Goal: Transaction & Acquisition: Purchase product/service

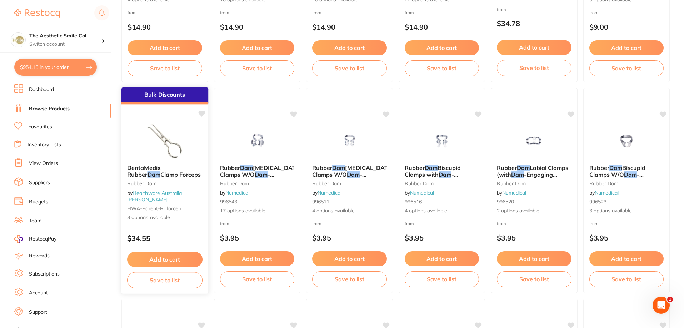
scroll to position [857, 0]
click at [55, 67] on button "$954.15 in your order" at bounding box center [55, 67] width 82 height 17
checkbox input "true"
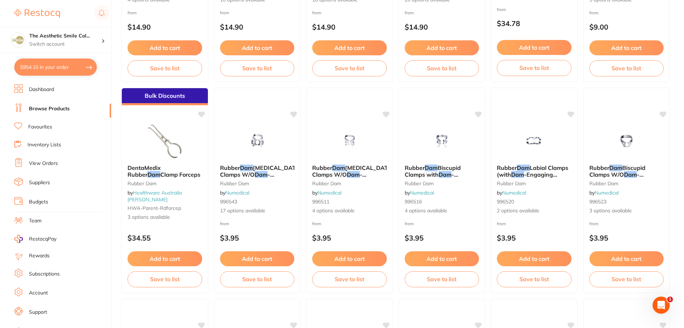
checkbox input "true"
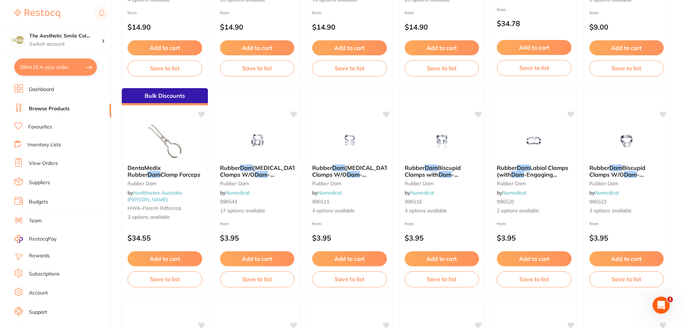
checkbox input "true"
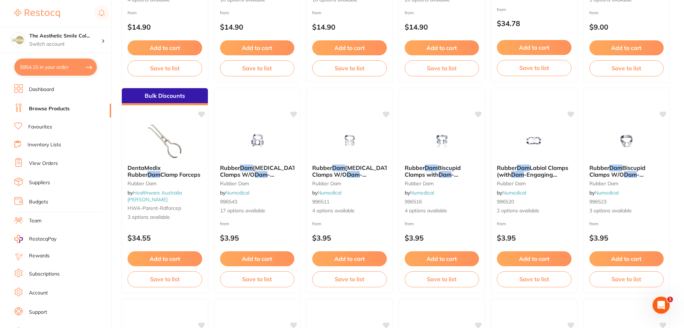
checkbox input "true"
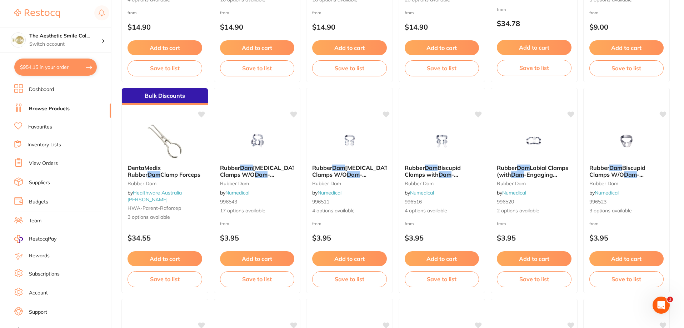
checkbox input "true"
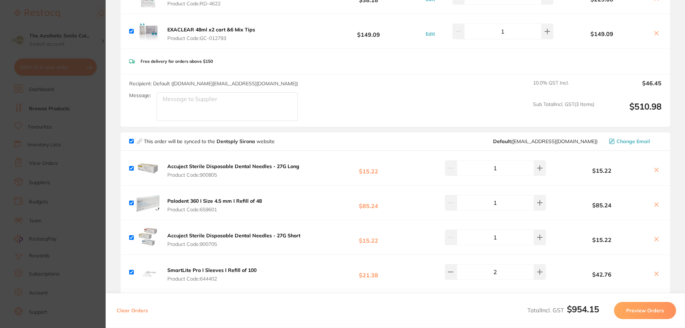
scroll to position [0, 0]
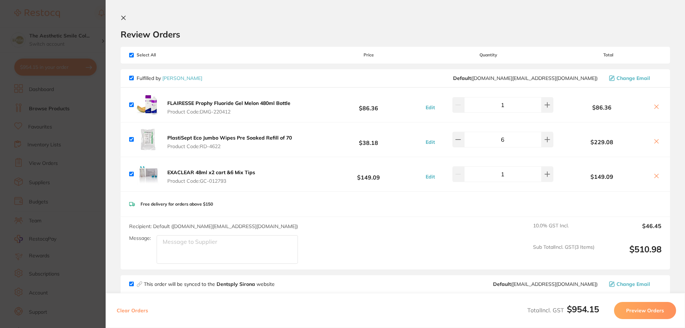
click at [122, 17] on icon at bounding box center [124, 18] width 4 height 4
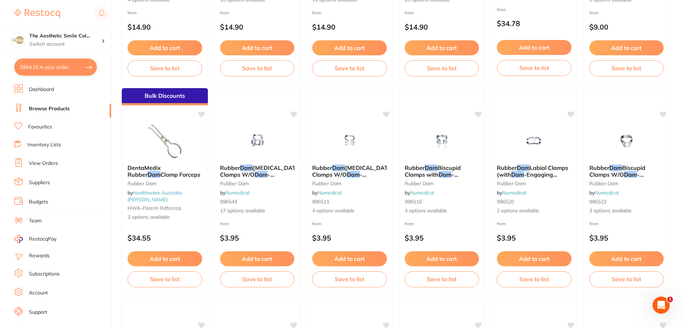
click at [51, 68] on button "$954.15 in your order" at bounding box center [55, 67] width 82 height 17
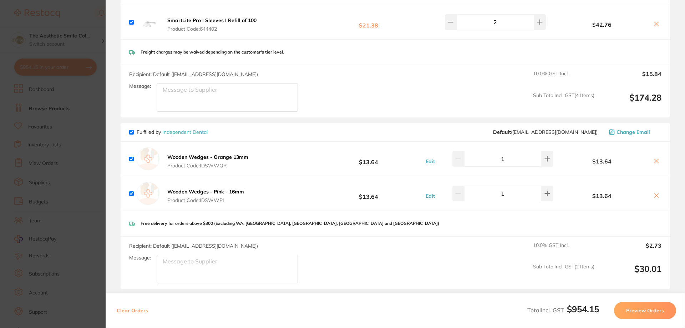
scroll to position [535, 0]
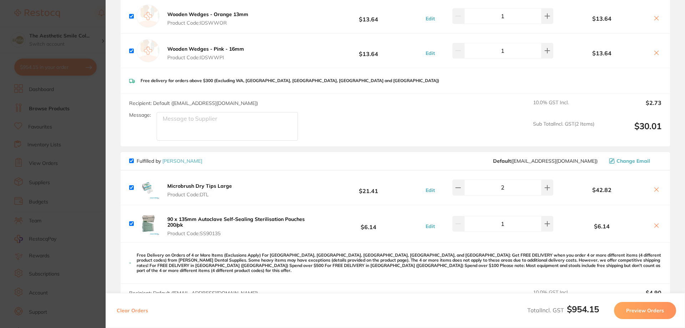
click at [657, 190] on icon at bounding box center [657, 190] width 6 height 6
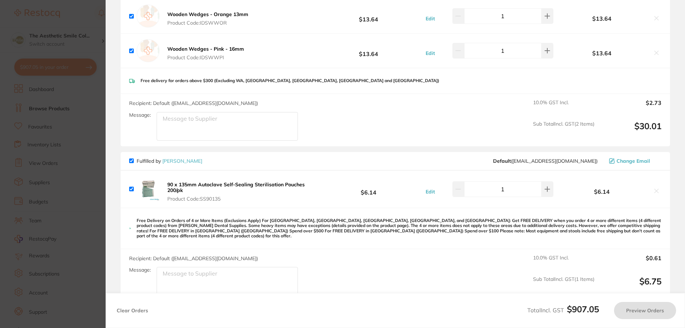
checkbox input "true"
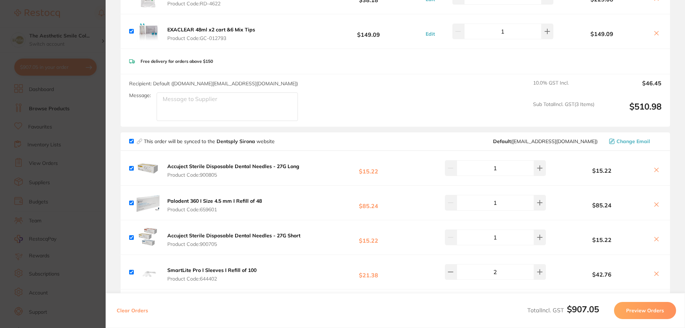
scroll to position [0, 0]
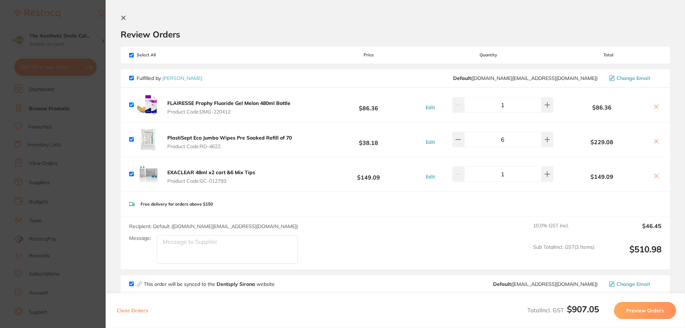
click at [123, 16] on icon at bounding box center [124, 18] width 6 height 6
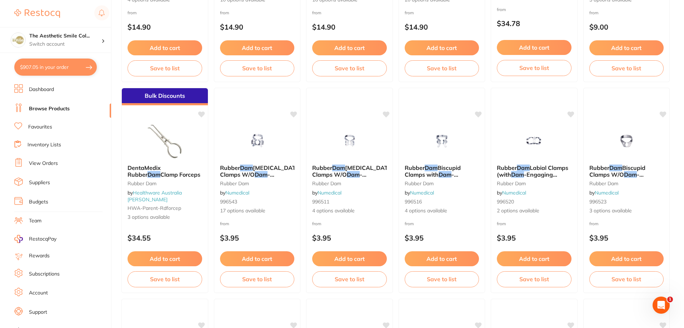
click at [60, 110] on link "Browse Products" at bounding box center [49, 108] width 41 height 7
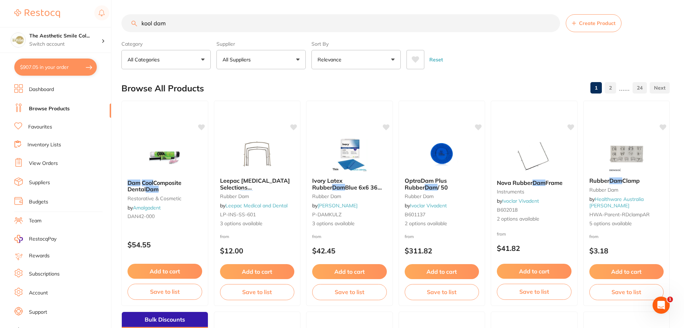
scroll to position [0, 0]
drag, startPoint x: 239, startPoint y: 25, endPoint x: 140, endPoint y: 30, distance: 99.3
click at [140, 30] on input "kool dam" at bounding box center [340, 23] width 438 height 18
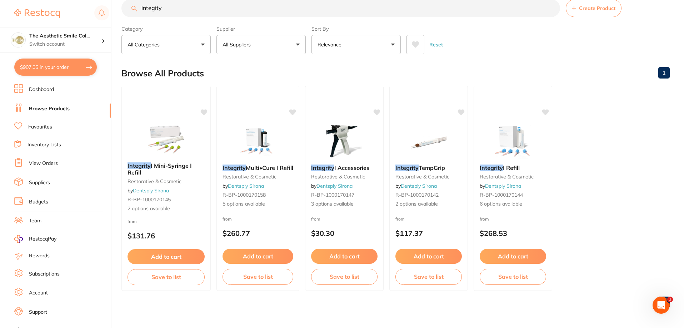
drag, startPoint x: 172, startPoint y: 11, endPoint x: 136, endPoint y: 19, distance: 36.4
click at [137, 18] on section "integity Create Product Category All Categories All Categories restorative & co…" at bounding box center [395, 26] width 548 height 55
type input "plastisept"
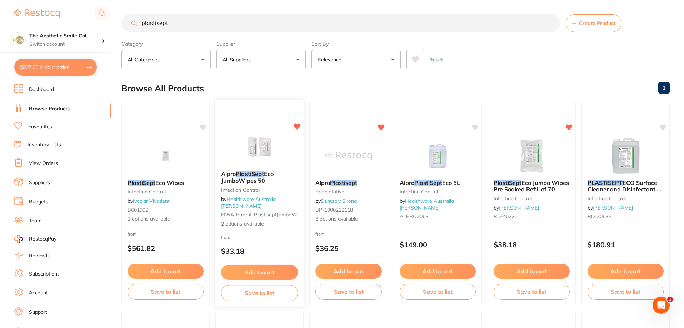
scroll to position [0, 0]
click at [272, 209] on link "Healthware Australia [PERSON_NAME]" at bounding box center [248, 202] width 55 height 13
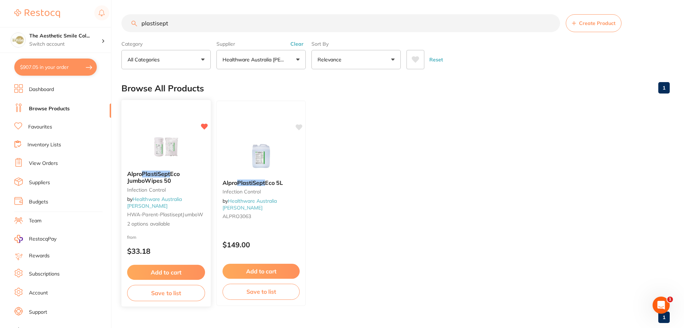
click at [145, 184] on span "Eco JumboWipes 50" at bounding box center [153, 177] width 52 height 14
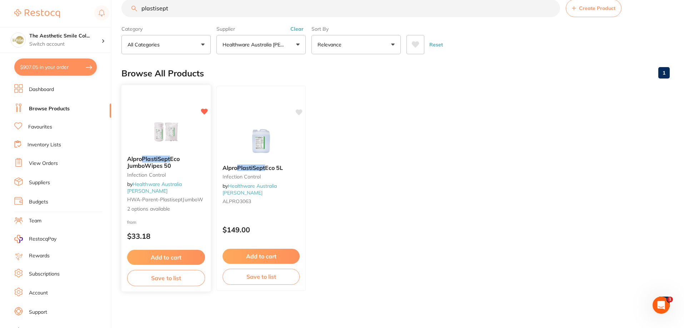
click at [159, 169] on span "Eco JumboWipes 50" at bounding box center [153, 162] width 52 height 14
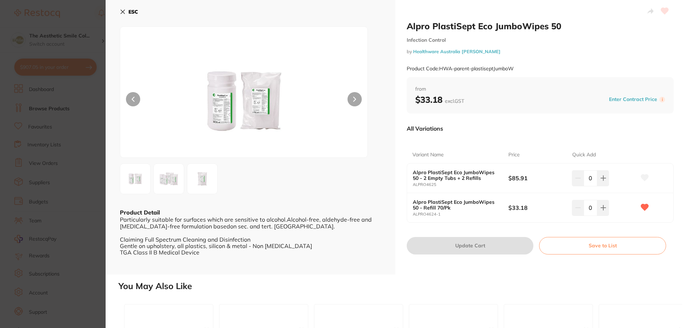
click at [125, 11] on icon at bounding box center [123, 12] width 6 height 6
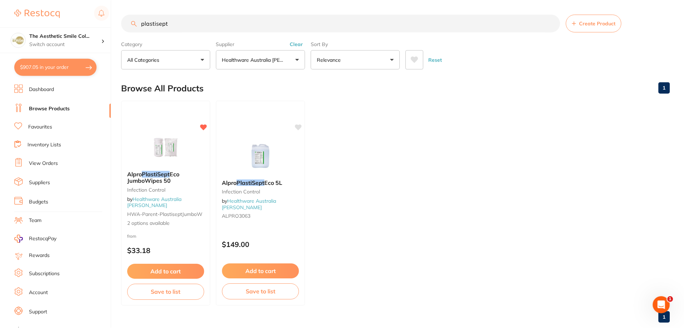
scroll to position [15, 0]
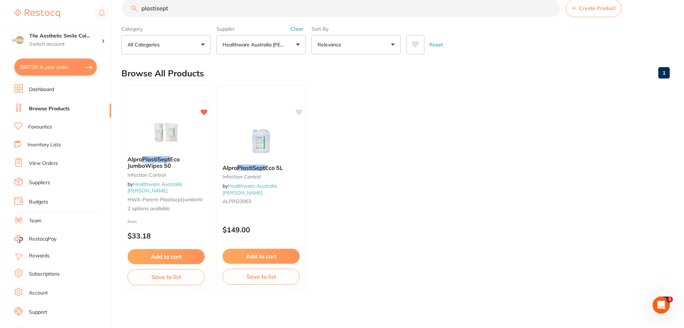
click at [67, 68] on button "$907.05 in your order" at bounding box center [55, 67] width 82 height 17
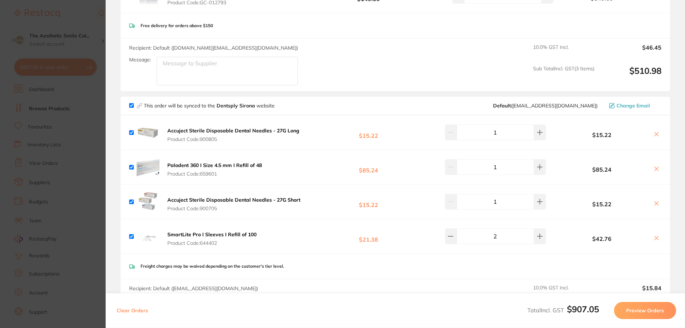
scroll to position [0, 0]
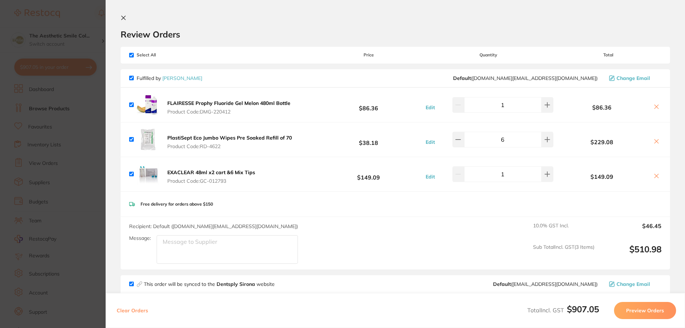
checkbox input "true"
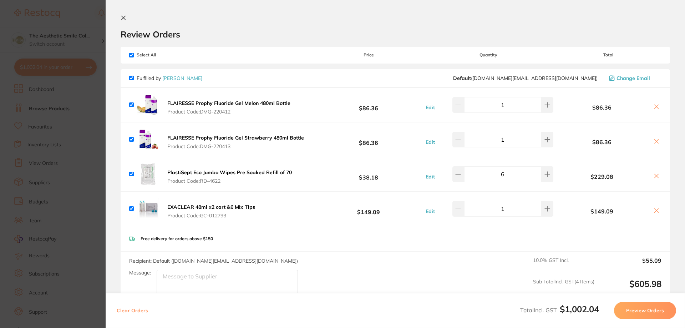
drag, startPoint x: 233, startPoint y: 110, endPoint x: 215, endPoint y: 114, distance: 18.5
click at [215, 114] on span "Product Code: DMG-220412" at bounding box center [228, 112] width 123 height 6
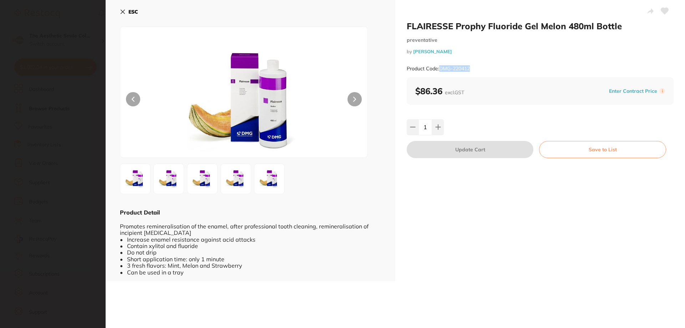
drag, startPoint x: 475, startPoint y: 69, endPoint x: 439, endPoint y: 69, distance: 35.7
click at [439, 69] on div "Product Code: DMG-220412" at bounding box center [540, 68] width 267 height 17
copy small "DMG-220412"
click at [123, 11] on icon at bounding box center [123, 12] width 4 height 4
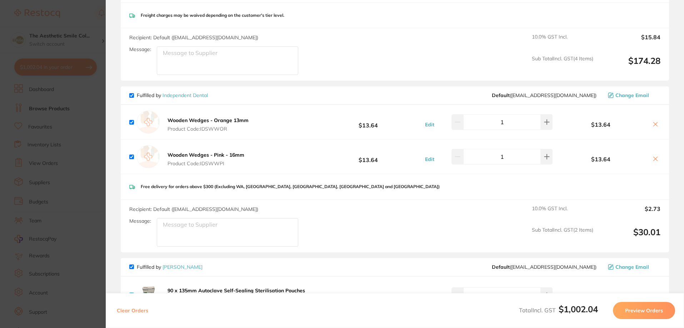
scroll to position [607, 0]
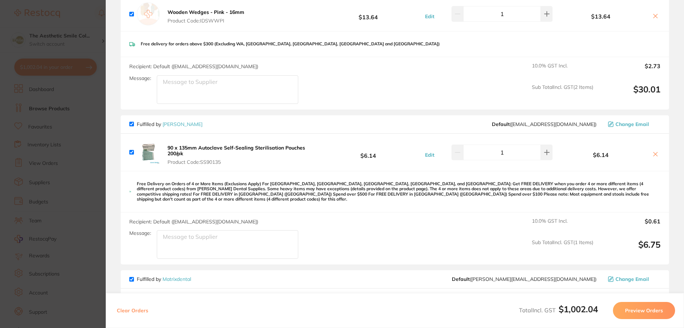
drag, startPoint x: 655, startPoint y: 154, endPoint x: 387, endPoint y: 304, distance: 307.2
click at [387, 304] on div "Review Orders Your orders are being processed and we will notify you once we ha…" at bounding box center [395, 164] width 578 height 328
drag, startPoint x: 195, startPoint y: 149, endPoint x: 170, endPoint y: 147, distance: 25.1
click at [170, 147] on b "90 x 135mm Autoclave Self-Sealing Sterilisation Pouches 200/pk" at bounding box center [235, 151] width 137 height 12
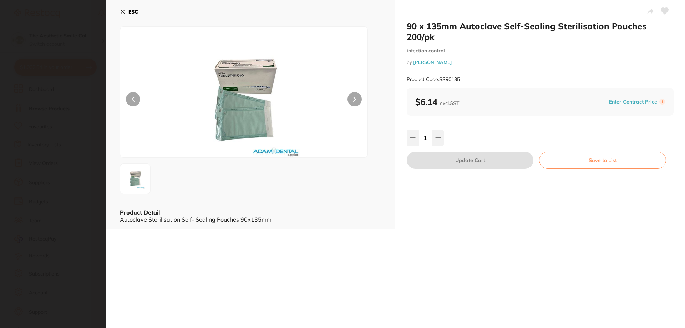
scroll to position [0, 0]
drag, startPoint x: 406, startPoint y: 24, endPoint x: 458, endPoint y: 27, distance: 51.5
click at [458, 27] on h2 "90 x 135mm Autoclave Self-Sealing Sterilisation Pouches 200/pk" at bounding box center [540, 31] width 267 height 21
copy h2 "90 x 135mm"
click at [125, 9] on icon at bounding box center [123, 12] width 6 height 6
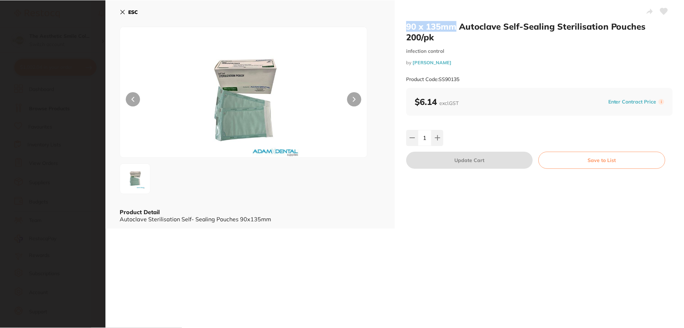
scroll to position [15, 0]
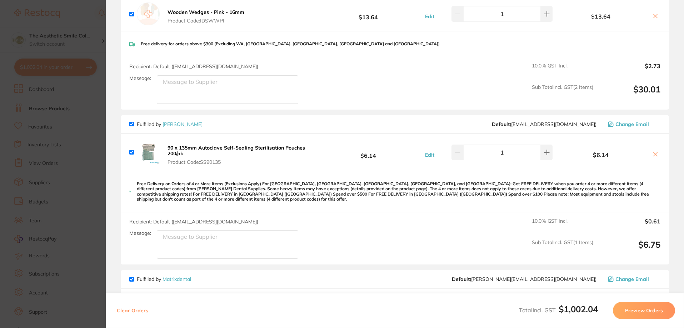
click at [653, 153] on icon at bounding box center [655, 154] width 6 height 6
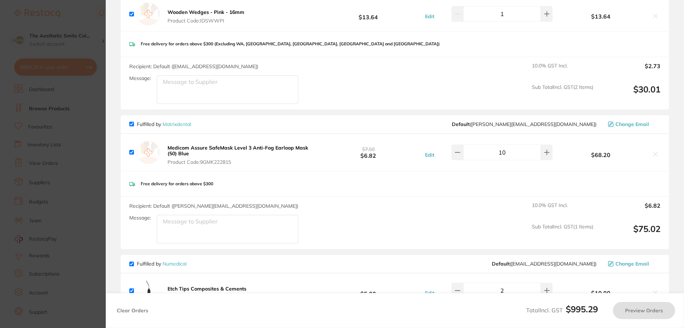
checkbox input "true"
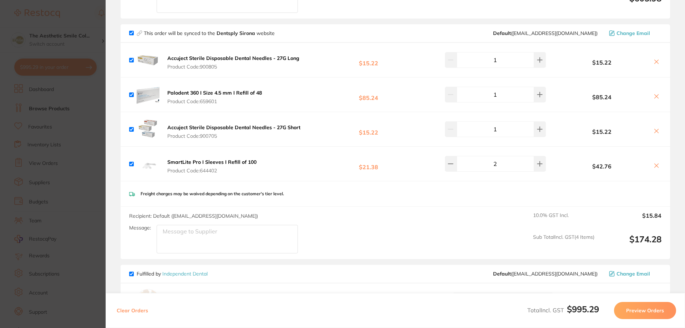
scroll to position [214, 0]
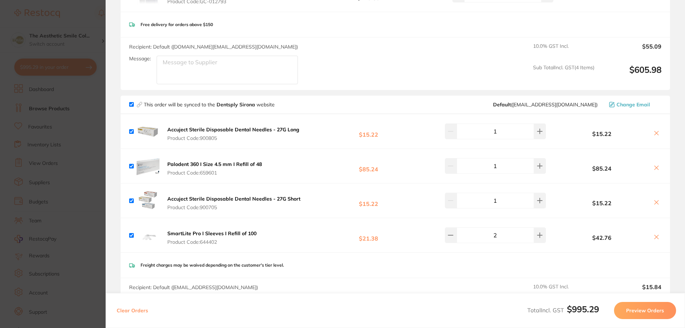
click at [92, 17] on section "Update RRP Set your pre negotiated price for this item. Item Agreed RRP (excl. …" at bounding box center [342, 164] width 685 height 328
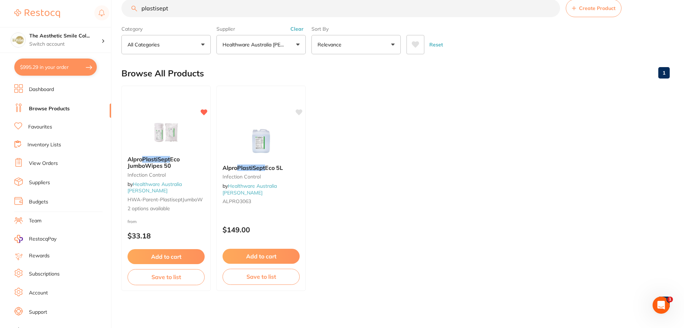
scroll to position [0, 0]
drag, startPoint x: 184, startPoint y: 10, endPoint x: 134, endPoint y: 18, distance: 50.9
click at [134, 18] on section "plastisept Create Product Category All Categories All Categories Infection Cont…" at bounding box center [395, 26] width 548 height 55
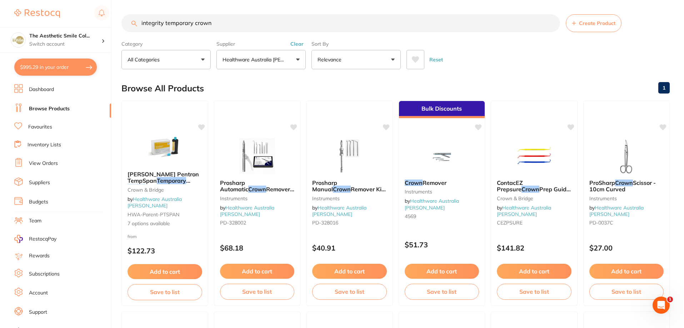
drag, startPoint x: 224, startPoint y: 24, endPoint x: 130, endPoint y: 40, distance: 96.0
click at [130, 40] on section "integrity temporary crown Create Product Category All Categories All Categories…" at bounding box center [395, 41] width 548 height 55
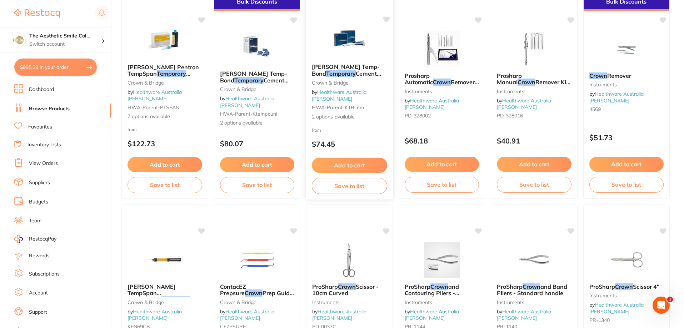
scroll to position [0, 0]
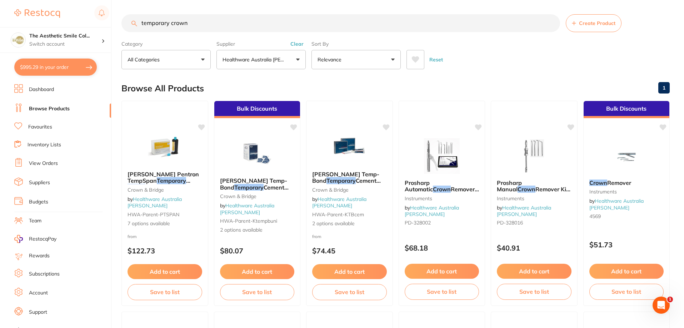
drag, startPoint x: 201, startPoint y: 27, endPoint x: 131, endPoint y: 29, distance: 70.7
click at [131, 29] on input "temporary crown" at bounding box center [340, 23] width 438 height 18
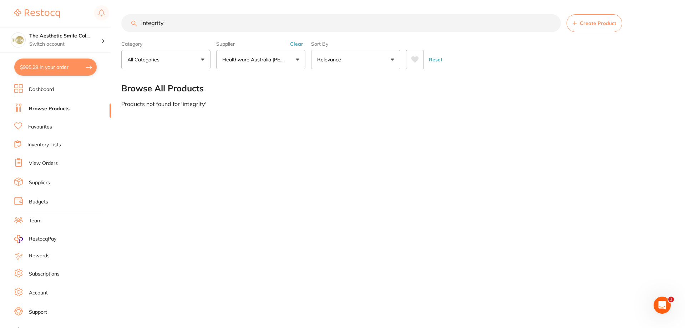
type input "integrity"
click at [60, 108] on link "Browse Products" at bounding box center [49, 108] width 41 height 7
click at [64, 111] on link "Browse Products" at bounding box center [49, 108] width 41 height 7
click at [54, 111] on link "Browse Products" at bounding box center [49, 108] width 41 height 7
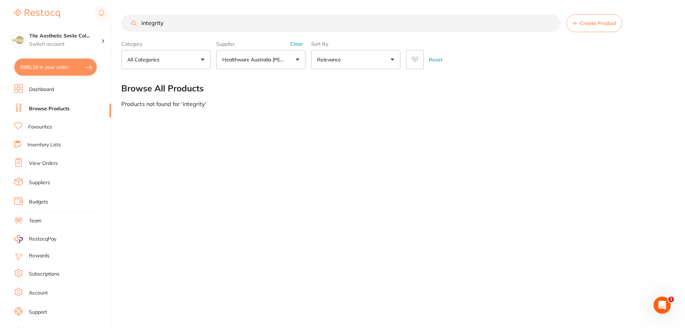
drag, startPoint x: 165, startPoint y: 24, endPoint x: 140, endPoint y: 29, distance: 24.7
click at [140, 29] on input "integrity" at bounding box center [341, 23] width 440 height 18
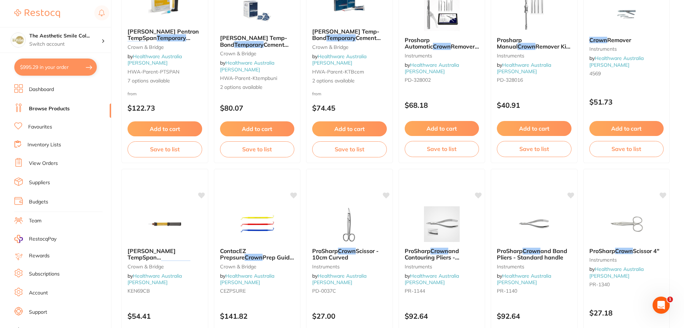
scroll to position [0, 0]
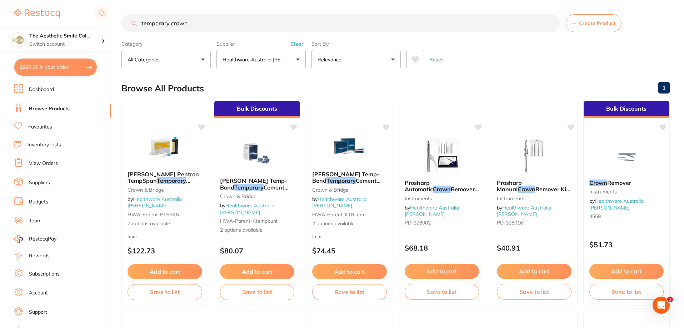
type input "temporary crown"
click at [39, 125] on link "Favourites" at bounding box center [40, 127] width 24 height 7
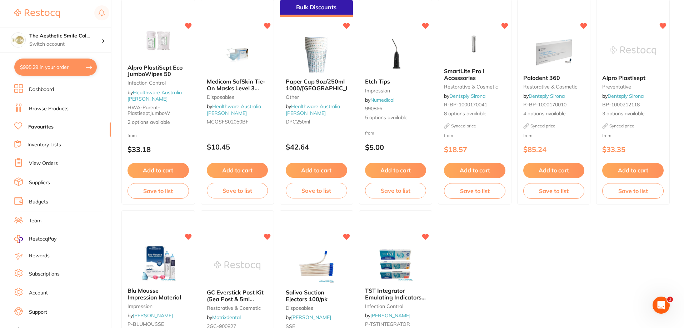
scroll to position [1000, 0]
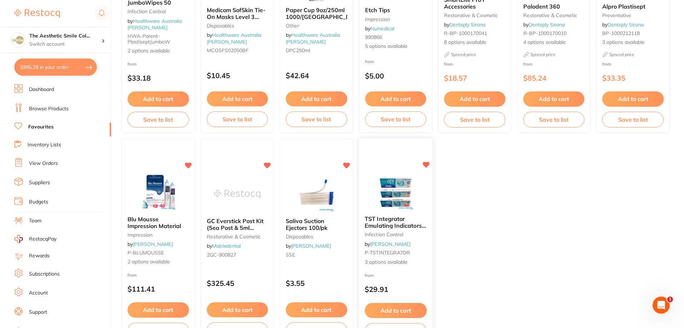
click at [427, 164] on icon at bounding box center [425, 165] width 7 height 6
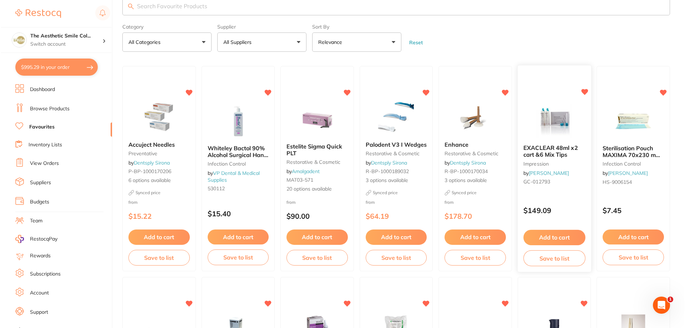
scroll to position [0, 0]
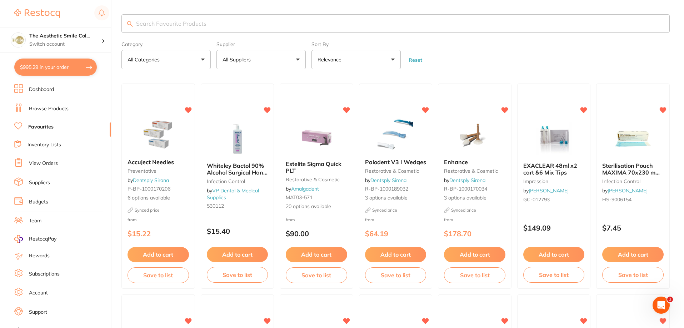
click at [53, 66] on button "$995.29 in your order" at bounding box center [55, 67] width 82 height 17
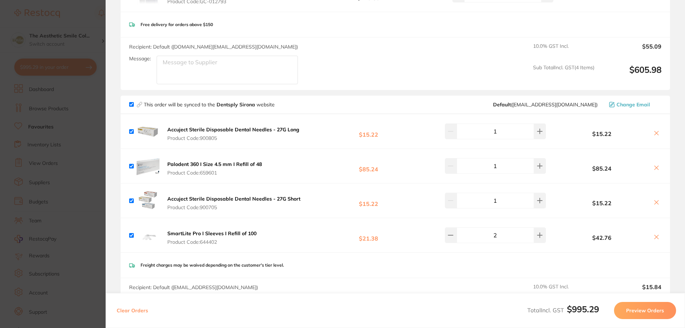
scroll to position [250, 0]
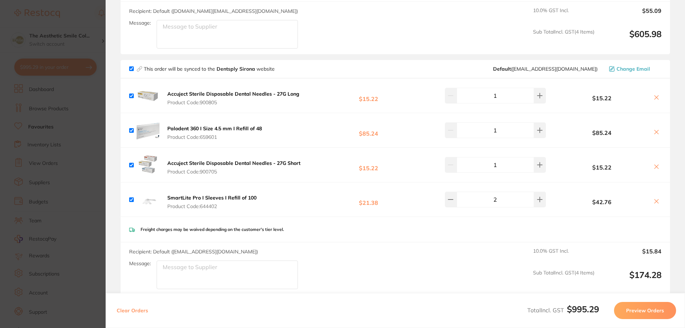
click at [655, 97] on icon at bounding box center [657, 98] width 4 height 4
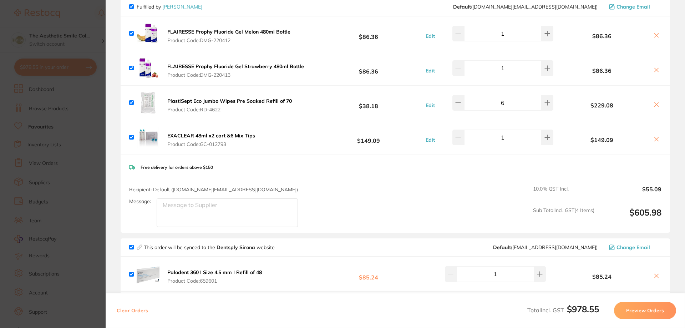
scroll to position [0, 0]
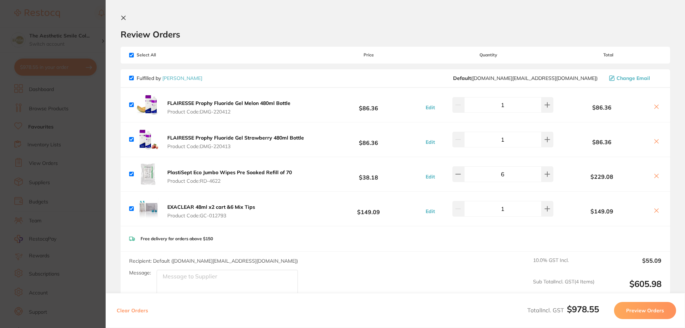
click at [383, 78] on div "Fulfilled by Henry Schein Halas Default ( customer.care@henryschein.com.au ) Ch…" at bounding box center [395, 78] width 533 height 6
click at [655, 174] on icon at bounding box center [657, 176] width 6 height 6
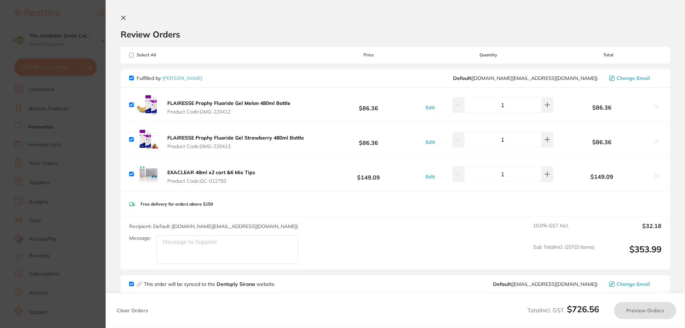
checkbox input "true"
click at [124, 14] on section "Review Orders Your orders are being processed and we will notify you once we ha…" at bounding box center [396, 164] width 580 height 328
click at [121, 17] on icon at bounding box center [124, 18] width 6 height 6
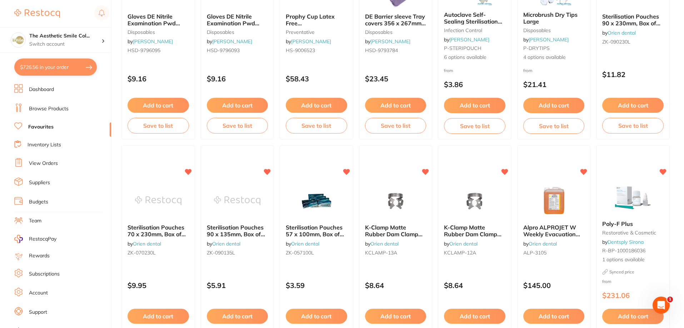
click at [51, 143] on link "Inventory Lists" at bounding box center [44, 144] width 34 height 7
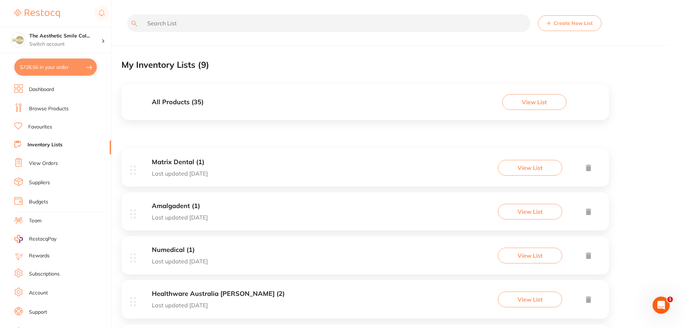
scroll to position [107, 0]
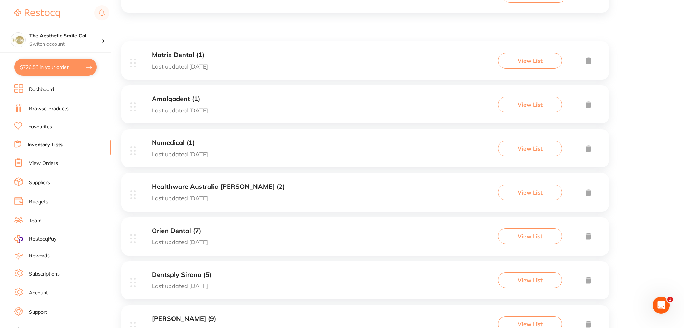
click at [209, 194] on div "Healthware Australia Ridley (2) Last updated 1 day ago" at bounding box center [218, 192] width 133 height 18
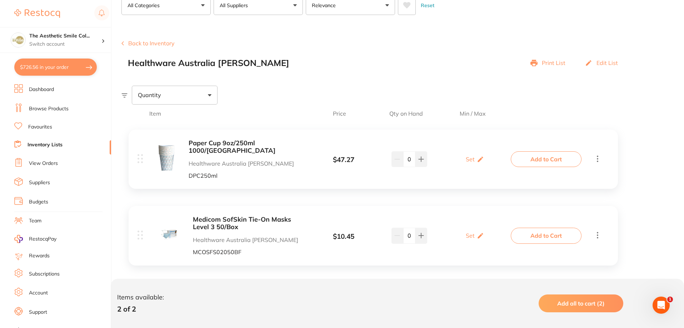
click at [146, 45] on button "Back to Inventory" at bounding box center [147, 43] width 53 height 6
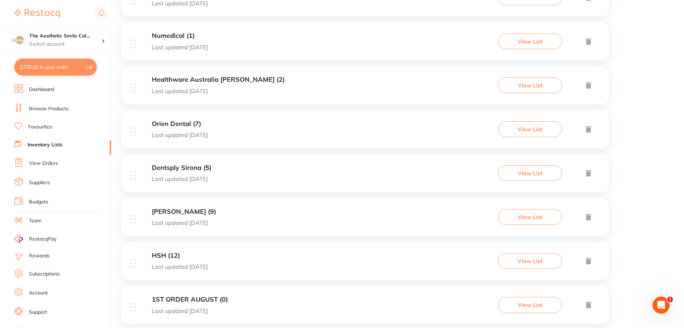
scroll to position [230, 0]
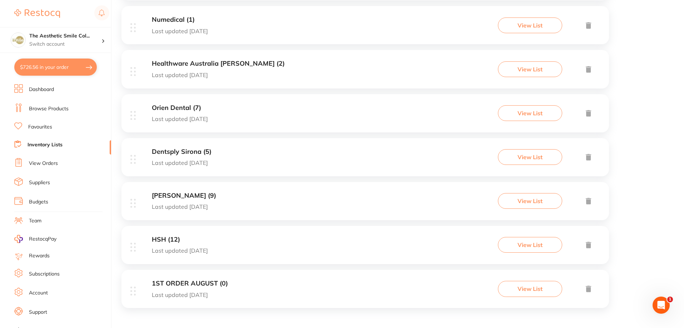
click at [200, 207] on p "Last updated 1 day ago" at bounding box center [184, 206] width 64 height 6
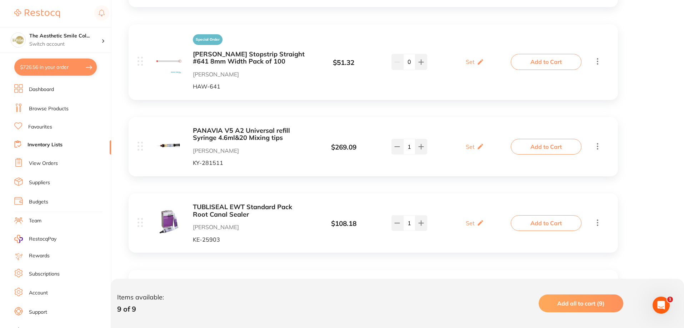
scroll to position [491, 0]
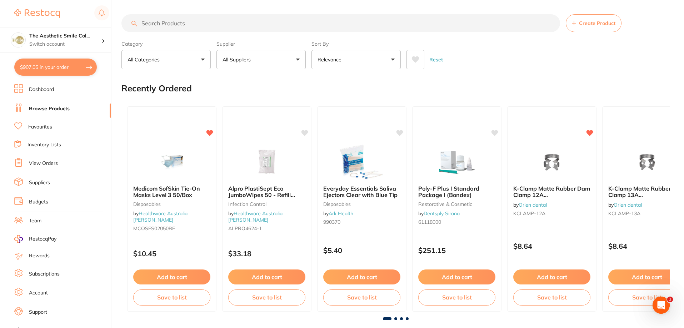
click at [54, 108] on link "Browse Products" at bounding box center [49, 108] width 41 height 7
click at [170, 20] on input "search" at bounding box center [340, 23] width 438 height 18
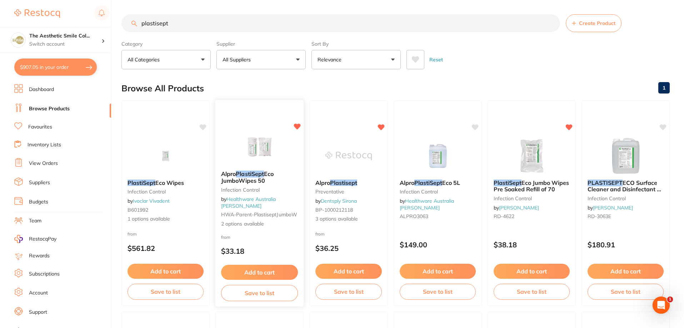
click at [250, 177] on em "PlastiSept" at bounding box center [250, 173] width 28 height 7
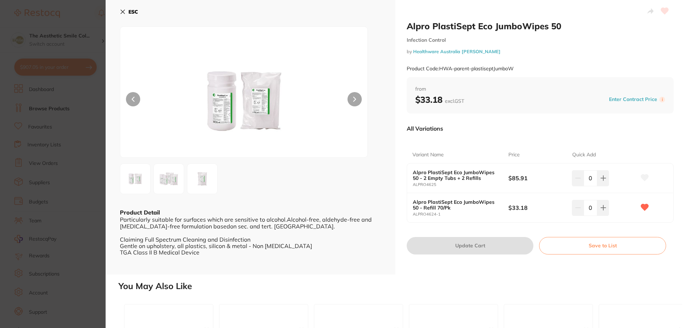
click at [540, 290] on h2 "You May Also Like" at bounding box center [401, 286] width 564 height 10
click at [124, 12] on icon at bounding box center [123, 12] width 6 height 6
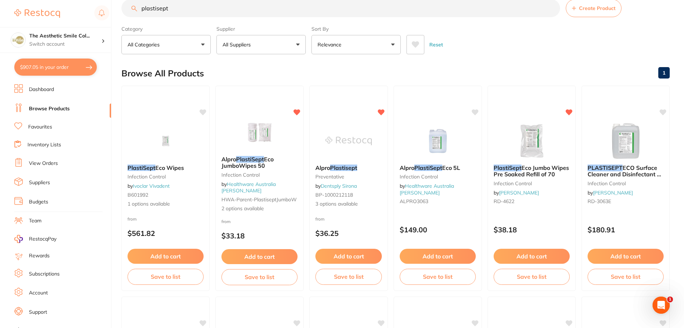
scroll to position [0, 0]
drag, startPoint x: 170, startPoint y: 11, endPoint x: 132, endPoint y: 19, distance: 39.3
click at [132, 19] on section "plastisept Create Product Category All Categories All Categories infection cont…" at bounding box center [395, 26] width 548 height 55
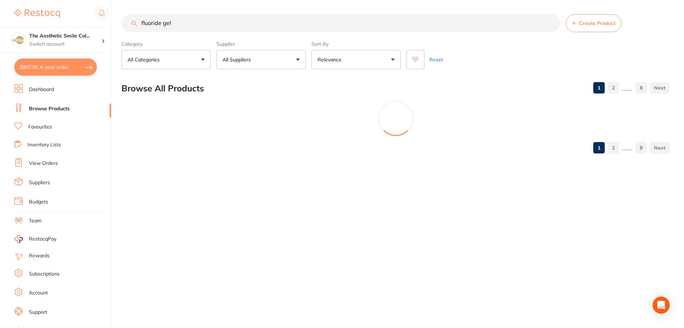
type input "fluoride gel"
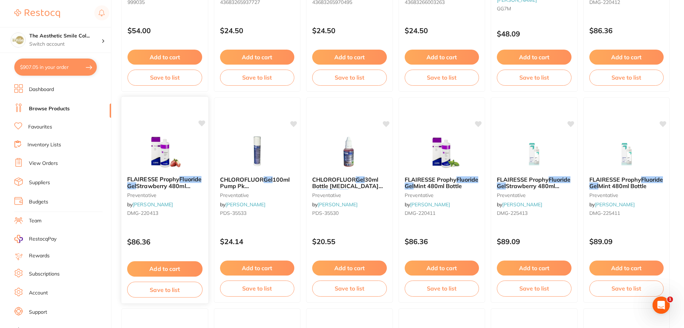
click at [164, 185] on span "Strawberry 480ml Bottle" at bounding box center [158, 189] width 63 height 14
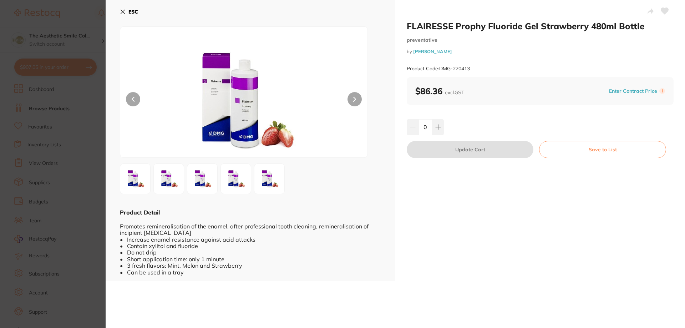
click at [569, 238] on div "FLAIRESSE Prophy Fluoride Gel Strawberry 480ml Bottle preventative by Henry Sch…" at bounding box center [541, 140] width 290 height 281
drag, startPoint x: 496, startPoint y: 254, endPoint x: 390, endPoint y: 172, distance: 134.0
click at [495, 254] on div "FLAIRESSE Prophy Fluoride Gel Strawberry 480ml Bottle preventative by Henry Sch…" at bounding box center [541, 140] width 290 height 281
click at [126, 9] on button "ESC" at bounding box center [129, 12] width 18 height 12
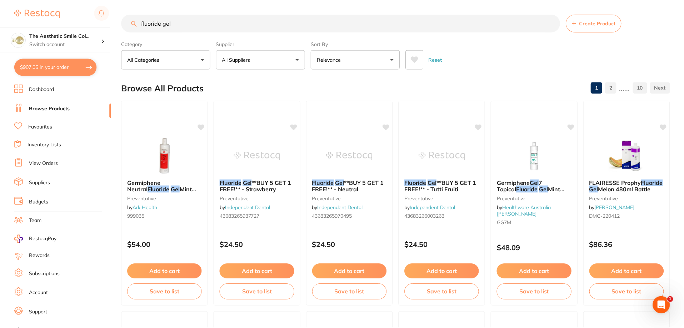
scroll to position [214, 0]
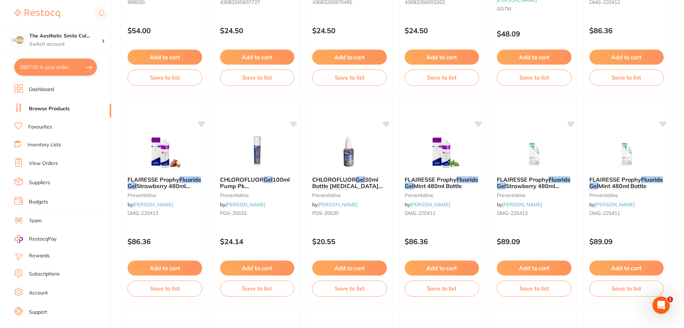
click at [54, 93] on link "Dashboard" at bounding box center [41, 89] width 25 height 7
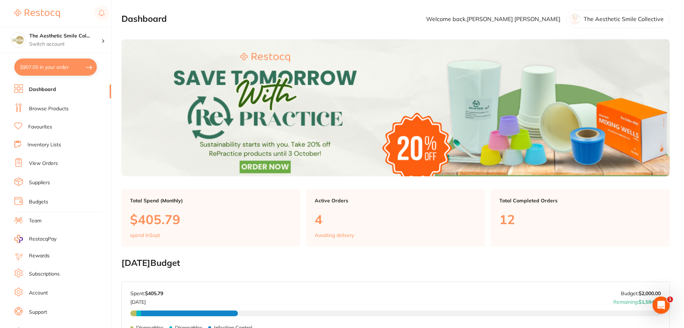
click at [67, 112] on li "Browse Products" at bounding box center [62, 109] width 97 height 11
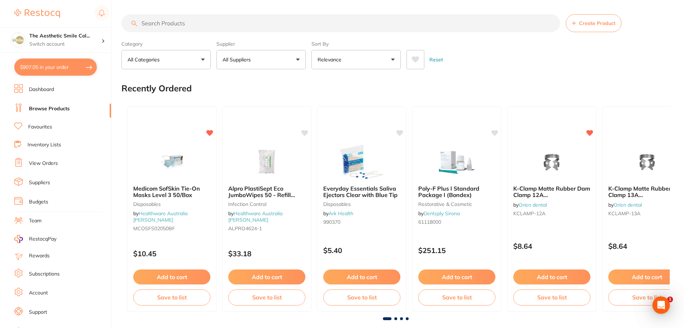
click at [189, 24] on input "search" at bounding box center [340, 23] width 438 height 18
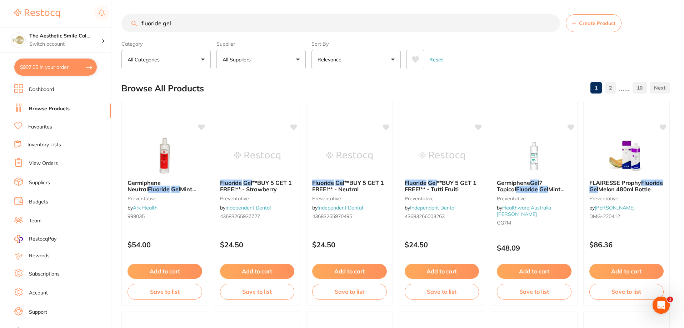
click at [186, 24] on input "fluoride gel" at bounding box center [340, 23] width 438 height 18
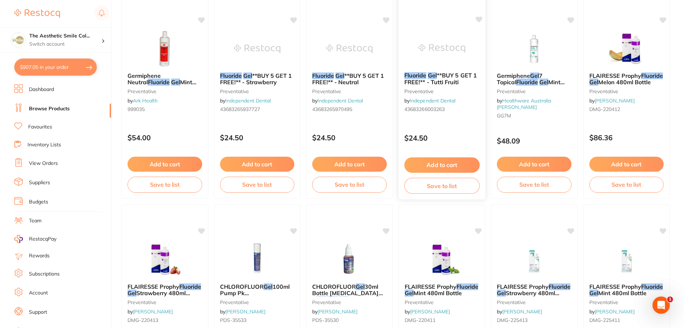
scroll to position [143, 0]
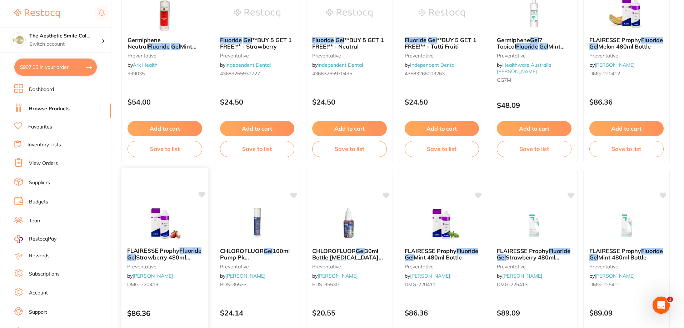
type input "fluoride gel"
click at [175, 256] on span "Strawberry 480ml Bottle" at bounding box center [158, 261] width 63 height 14
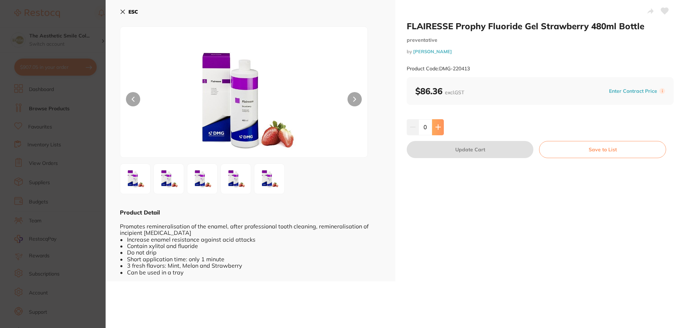
click at [439, 127] on icon at bounding box center [439, 127] width 6 height 6
type input "1"
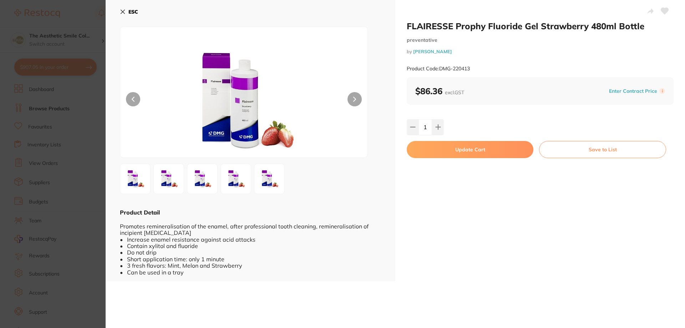
click at [457, 150] on button "Update Cart" at bounding box center [470, 149] width 127 height 17
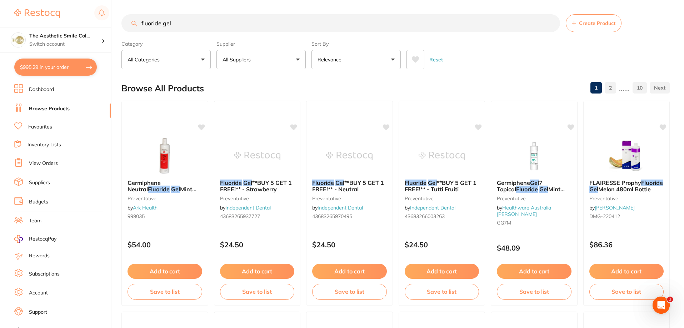
drag, startPoint x: 175, startPoint y: 26, endPoint x: 140, endPoint y: 26, distance: 34.6
click at [140, 26] on input "fluoride gel" at bounding box center [340, 23] width 438 height 18
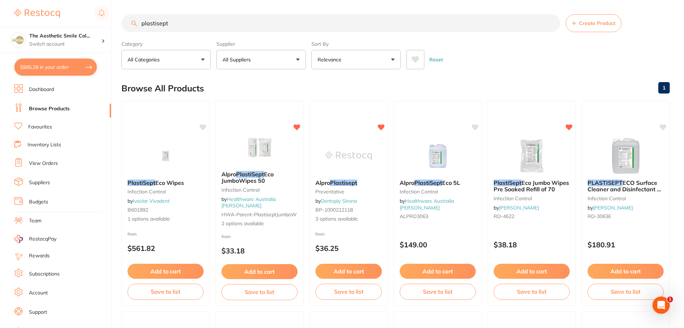
click at [395, 60] on button "Relevance" at bounding box center [355, 59] width 89 height 19
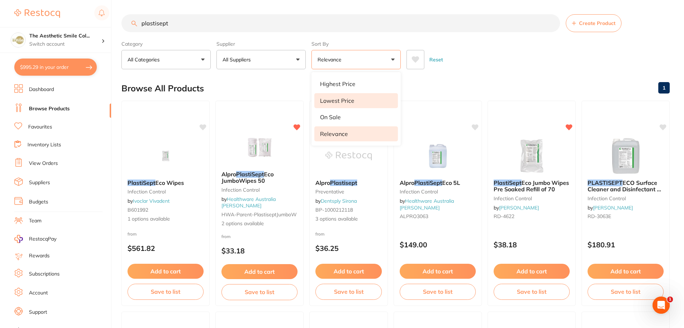
click at [369, 102] on li "Lowest Price" at bounding box center [356, 100] width 84 height 15
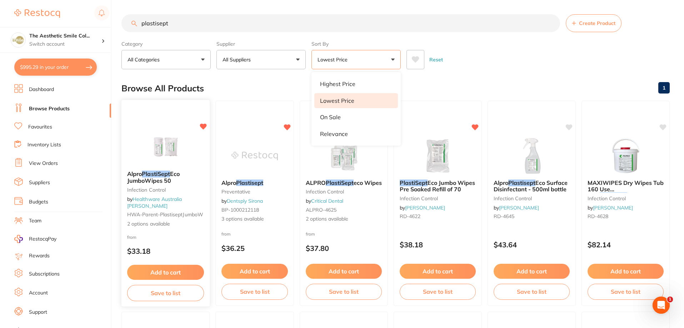
click at [153, 177] on em "PlastiSept" at bounding box center [156, 173] width 28 height 7
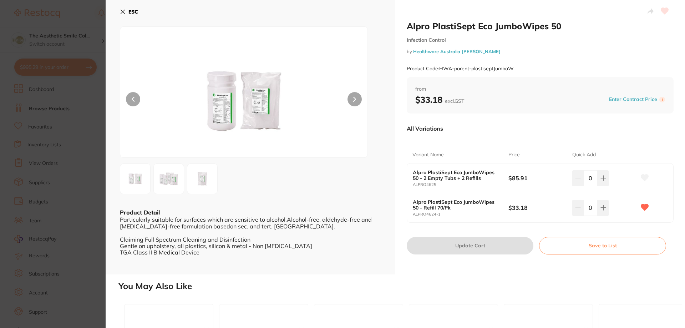
click at [124, 11] on icon at bounding box center [123, 12] width 4 height 4
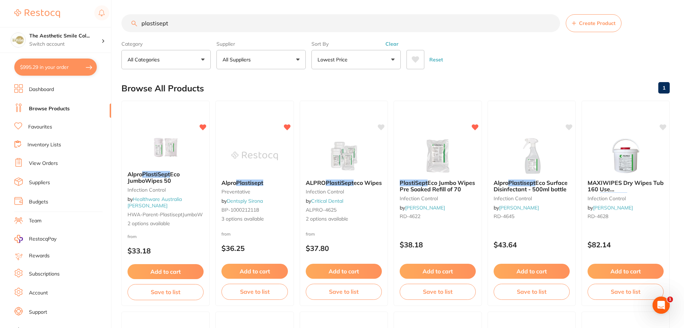
drag, startPoint x: 175, startPoint y: 25, endPoint x: 132, endPoint y: 27, distance: 42.9
click at [132, 27] on input "plastisept" at bounding box center [340, 23] width 438 height 18
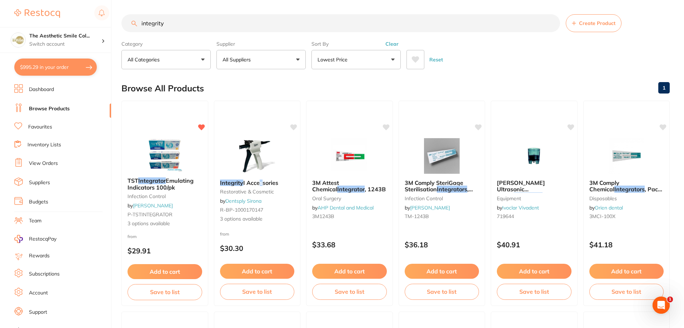
click at [259, 183] on span "I Accessories" at bounding box center [260, 182] width 35 height 7
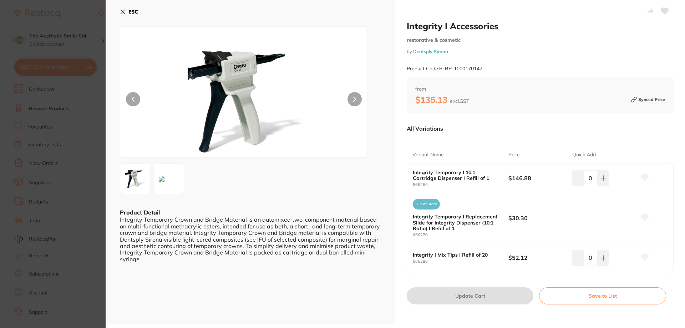
click at [446, 181] on div "Integrity Temporary I 10:1 Cartridge Dispenser I Refill of 1 666260" at bounding box center [461, 178] width 96 height 17
click at [439, 173] on b "Integrity Temporary I 10:1 Cartridge Dispenser I Refill of 1" at bounding box center [456, 175] width 86 height 11
click at [423, 173] on b "Integrity Temporary I 10:1 Cartridge Dispenser I Refill of 1" at bounding box center [456, 175] width 86 height 11
click at [121, 12] on icon at bounding box center [123, 12] width 6 height 6
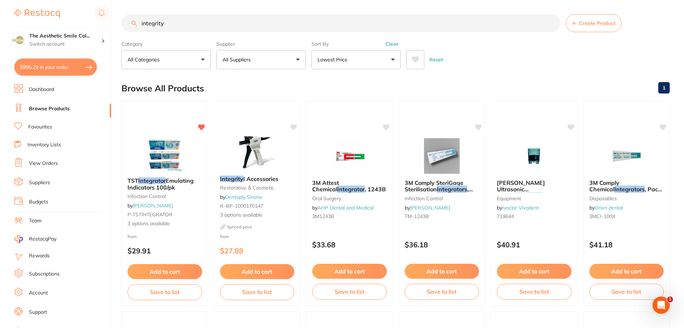
click at [188, 25] on input "integrity" at bounding box center [340, 23] width 438 height 18
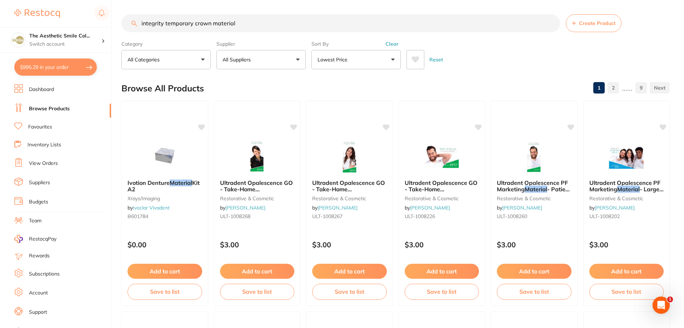
type input "integrity temporary crown material"
click at [299, 61] on button "All Suppliers" at bounding box center [260, 59] width 89 height 19
type input "dentsply"
click at [257, 121] on p "Dentsply Sirona" at bounding box center [263, 121] width 42 height 6
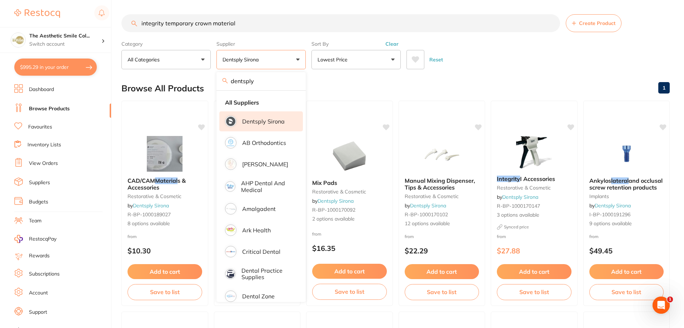
click at [517, 62] on div "Reset" at bounding box center [534, 56] width 257 height 25
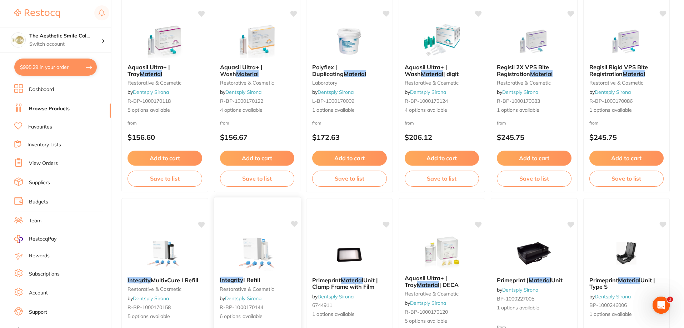
scroll to position [571, 0]
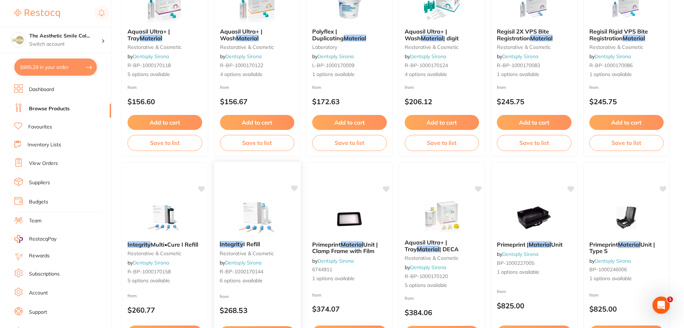
click at [263, 229] on img at bounding box center [256, 217] width 47 height 36
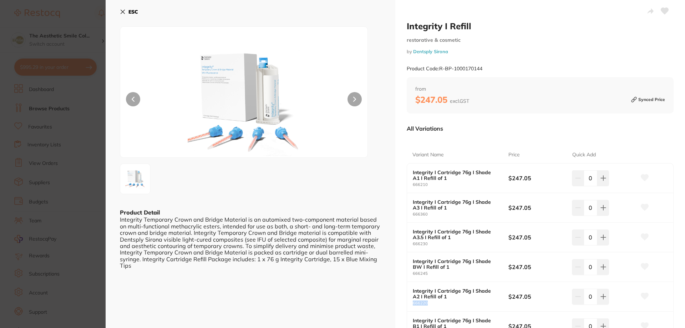
drag, startPoint x: 427, startPoint y: 301, endPoint x: 410, endPoint y: 305, distance: 17.2
click at [410, 305] on div "Integrity I Cartridge 76g I Shade A2 I Refill of 1 666220 $247.05 0" at bounding box center [540, 297] width 266 height 30
copy small "666220"
drag, startPoint x: 412, startPoint y: 290, endPoint x: 498, endPoint y: 293, distance: 85.7
click at [498, 293] on b "Integrity I Cartridge 76g I Shade A2 I Refill of 1" at bounding box center [456, 293] width 86 height 11
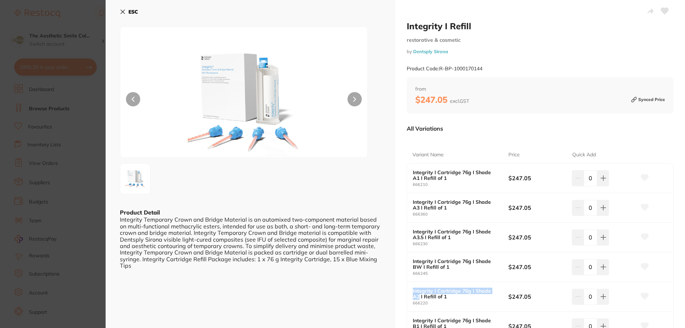
copy b "Integrity I Cartridge 76g I Shade A2"
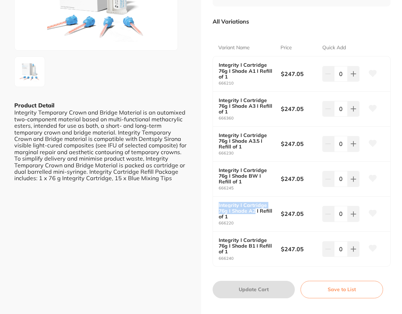
scroll to position [178, 0]
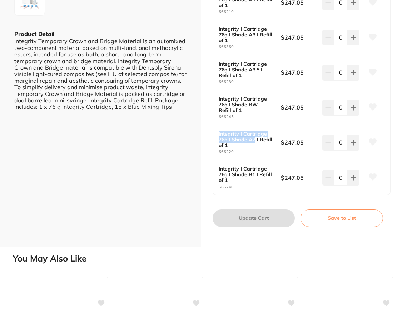
click at [369, 140] on icon at bounding box center [372, 142] width 7 height 6
click at [353, 145] on icon at bounding box center [353, 143] width 6 height 6
type input "1"
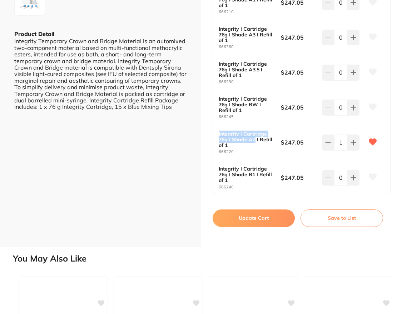
click at [314, 216] on button "Save to List" at bounding box center [341, 218] width 82 height 17
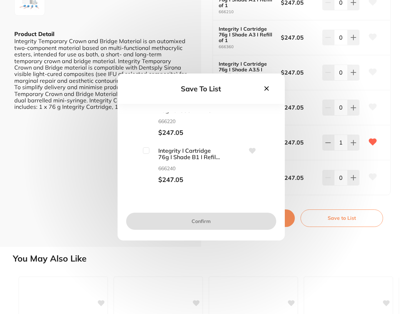
scroll to position [164, 0]
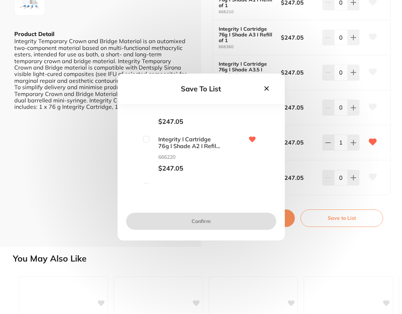
click at [146, 141] on input "checkbox" at bounding box center [146, 139] width 6 height 6
checkbox input "true"
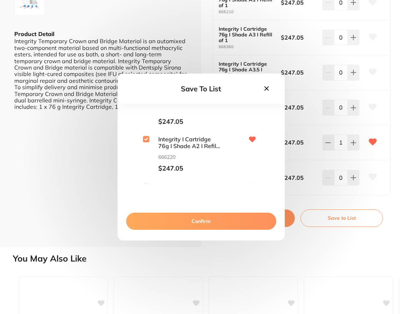
click at [204, 225] on button "Confirm" at bounding box center [201, 221] width 150 height 17
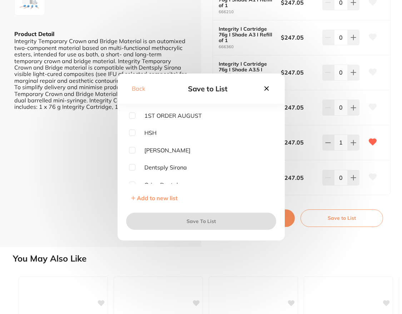
scroll to position [0, 0]
drag, startPoint x: 131, startPoint y: 167, endPoint x: 166, endPoint y: 210, distance: 56.3
click at [131, 167] on input "checkbox" at bounding box center [132, 167] width 6 height 6
checkbox input "true"
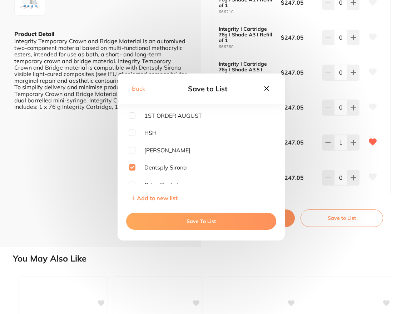
click at [171, 217] on button "Save To List" at bounding box center [201, 221] width 150 height 17
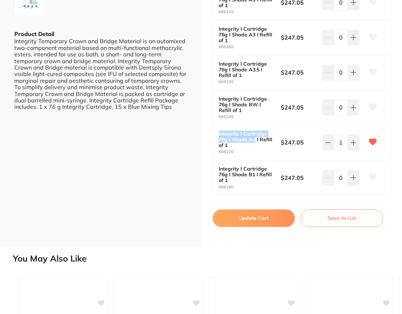
click at [267, 220] on button "Update Cart" at bounding box center [253, 218] width 82 height 17
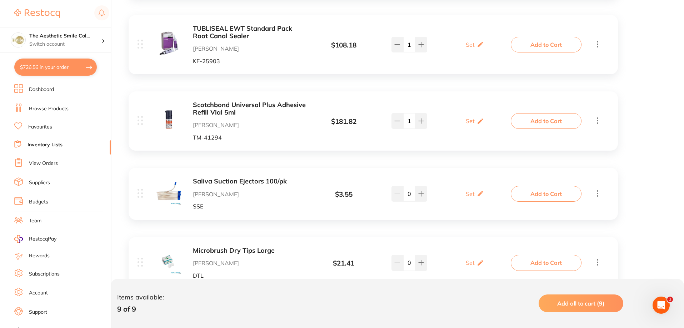
click at [58, 108] on link "Browse Products" at bounding box center [49, 108] width 40 height 7
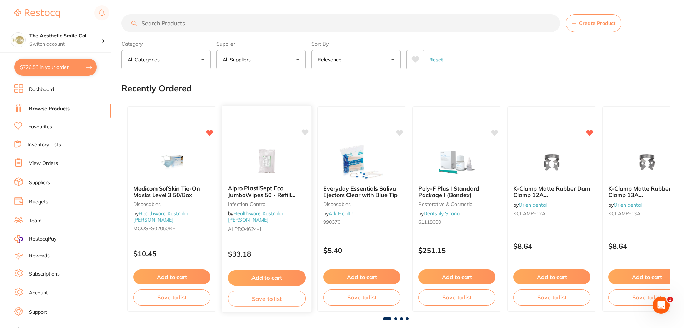
click at [277, 190] on b "Alpro PlastiSept Eco JumboWipes 50 - Refill 70/Pk" at bounding box center [267, 191] width 78 height 13
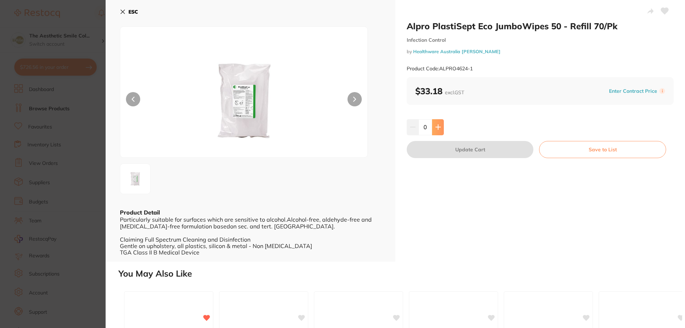
click at [434, 129] on button at bounding box center [438, 127] width 12 height 16
click at [433, 129] on button at bounding box center [438, 127] width 12 height 16
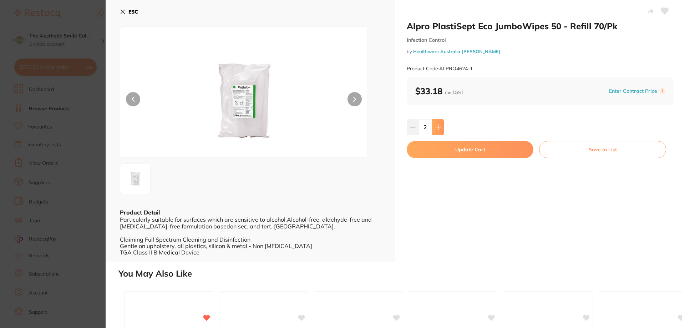
click at [433, 129] on button at bounding box center [438, 127] width 12 height 16
click at [434, 129] on button at bounding box center [438, 127] width 12 height 16
type input "6"
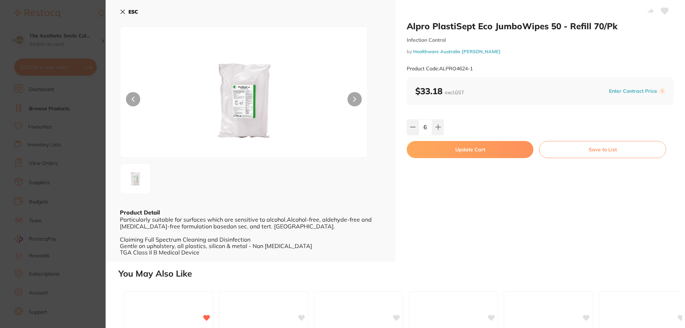
click at [485, 152] on button "Update Cart" at bounding box center [470, 149] width 127 height 17
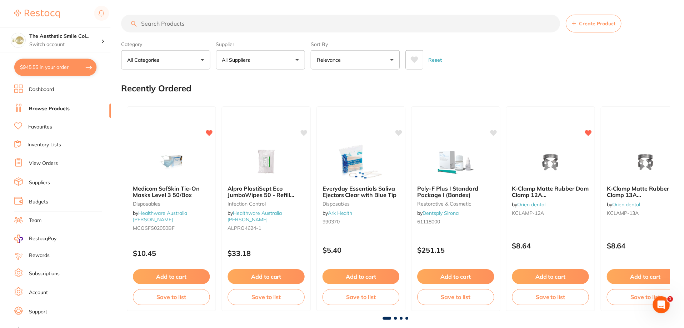
scroll to position [429, 0]
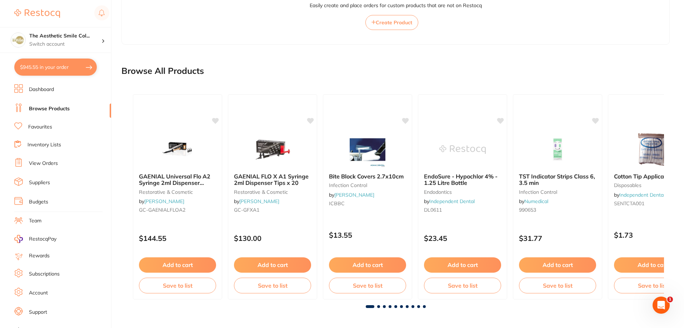
click at [78, 69] on button "$945.55 in your order" at bounding box center [55, 67] width 82 height 17
checkbox input "true"
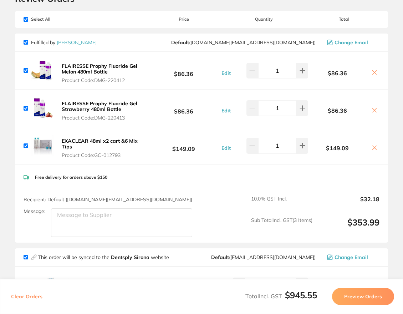
scroll to position [0, 0]
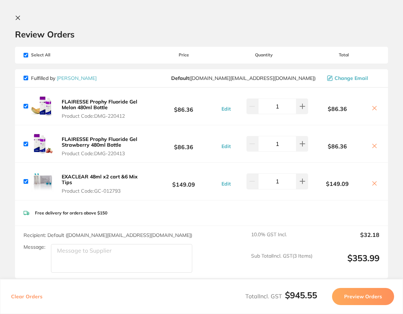
click at [16, 18] on icon at bounding box center [18, 18] width 6 height 6
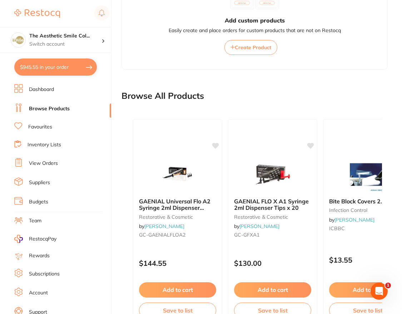
click at [52, 89] on link "Dashboard" at bounding box center [41, 89] width 25 height 7
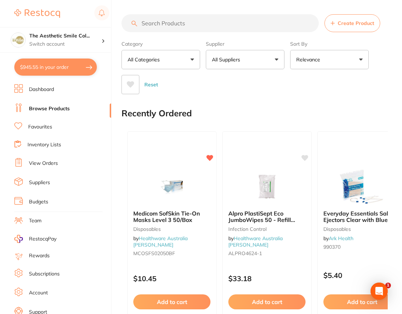
click at [167, 24] on input "search" at bounding box center [219, 23] width 197 height 18
paste input "V"
type input "V"
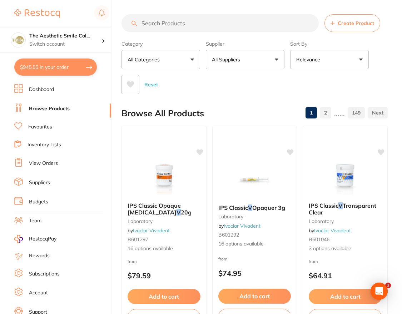
paste input "M"
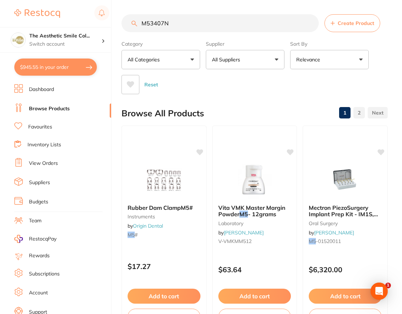
type input "M53407N"
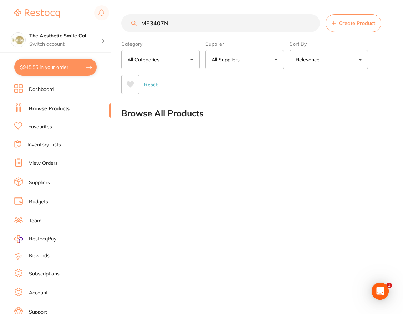
click at [249, 60] on button "All Suppliers" at bounding box center [245, 59] width 79 height 19
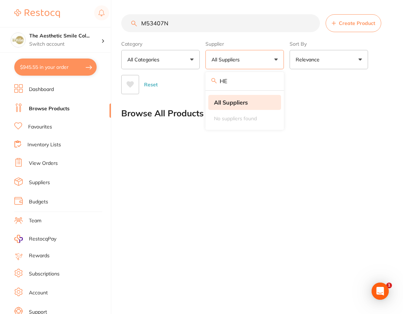
type input "H"
click at [186, 16] on input "M53407N" at bounding box center [220, 23] width 199 height 18
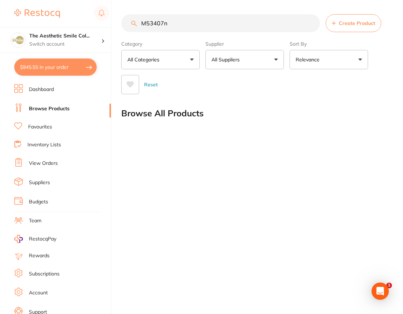
type input "M53407n"
drag, startPoint x: 183, startPoint y: 19, endPoint x: 122, endPoint y: 31, distance: 62.2
click at [122, 31] on div "M53407n Create Product" at bounding box center [255, 23] width 268 height 18
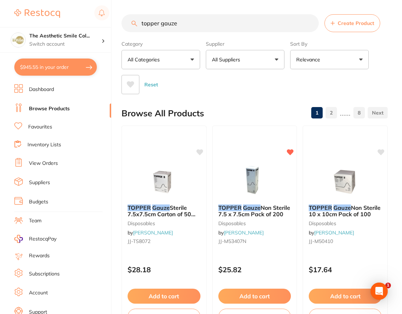
scroll to position [0, 0]
type input "topper gauze"
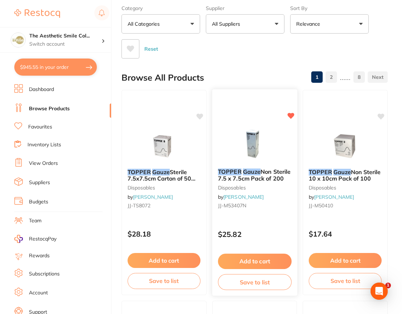
click at [267, 286] on button "Save to list" at bounding box center [255, 282] width 74 height 16
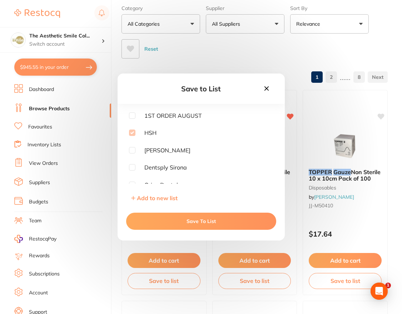
click at [190, 224] on button "Save To List" at bounding box center [201, 221] width 150 height 17
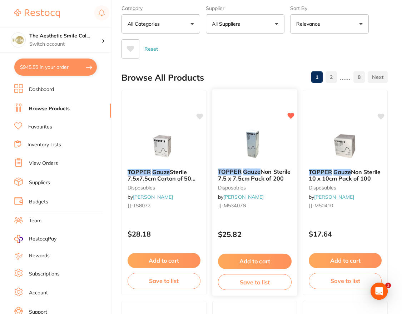
click at [275, 263] on button "Add to cart" at bounding box center [255, 261] width 74 height 15
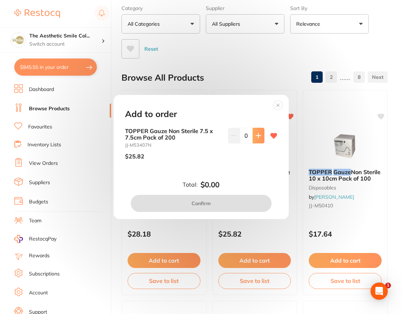
scroll to position [0, 0]
click at [256, 135] on icon at bounding box center [258, 135] width 5 height 5
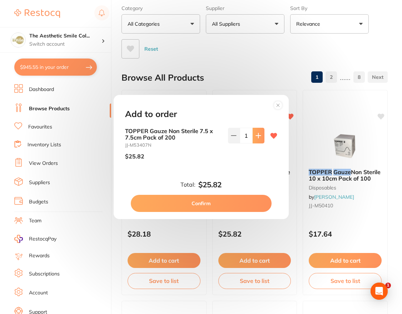
click at [256, 135] on icon at bounding box center [258, 135] width 5 height 5
type input "2"
click at [218, 207] on button "Confirm" at bounding box center [201, 203] width 141 height 17
checkbox input "false"
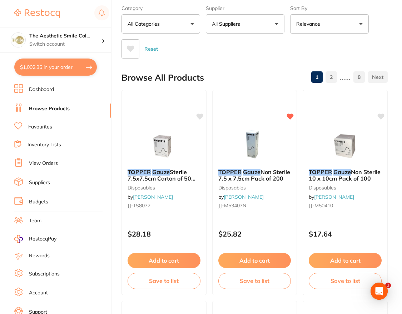
click at [69, 71] on button "$1,002.35 in your order" at bounding box center [55, 67] width 82 height 17
checkbox input "true"
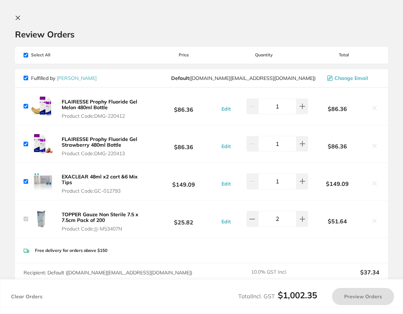
checkbox input "true"
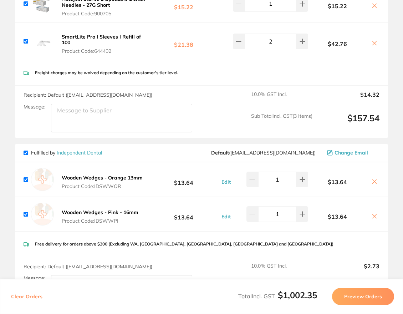
scroll to position [607, 0]
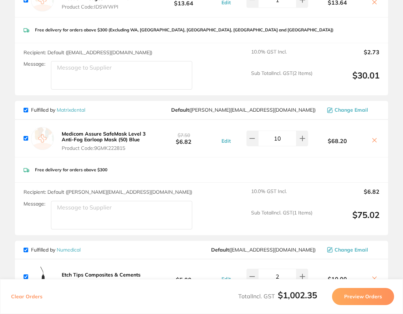
checkbox input "true"
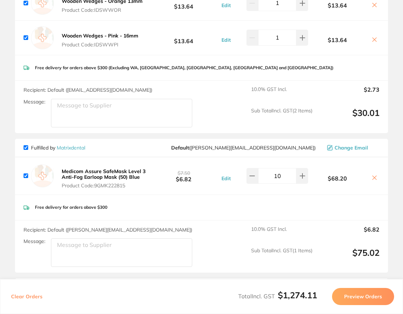
checkbox input "true"
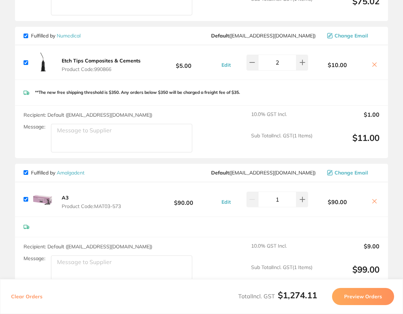
scroll to position [1073, 0]
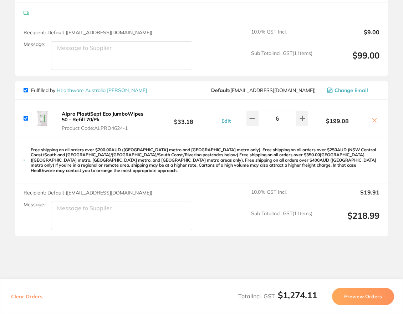
click at [121, 114] on b "Alpro PlastiSept Eco JumboWipes 50 - Refill 70/Pk" at bounding box center [103, 117] width 82 height 12
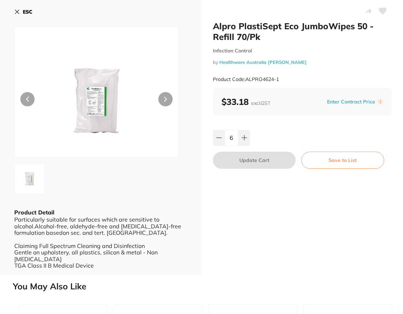
scroll to position [0, 0]
drag, startPoint x: 288, startPoint y: 79, endPoint x: 247, endPoint y: 78, distance: 40.7
click at [247, 78] on div "Product Code: ALPRO4624-1" at bounding box center [302, 79] width 179 height 17
copy small "ALPRO4624-1"
click at [22, 12] on button "ESC" at bounding box center [23, 12] width 18 height 12
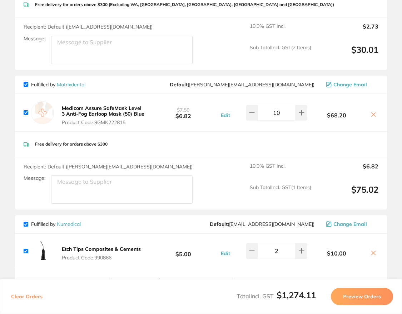
scroll to position [741, 0]
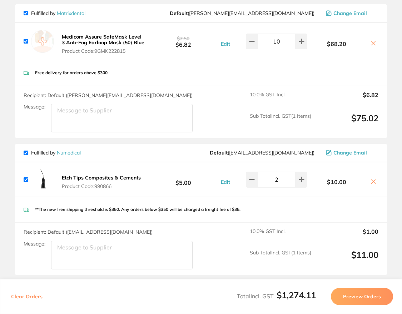
click at [121, 175] on b "Etch Tips Composites & Cements" at bounding box center [101, 178] width 79 height 6
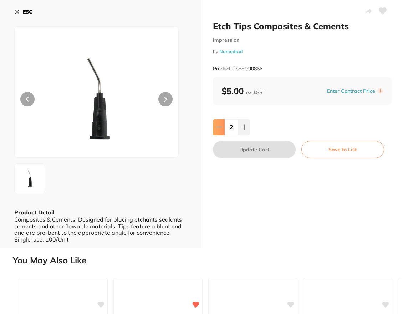
scroll to position [0, 0]
click at [219, 127] on icon at bounding box center [219, 127] width 6 height 6
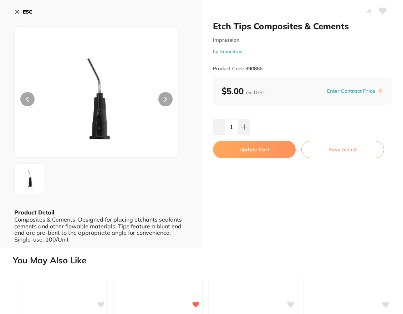
type input "0"
click at [383, 9] on icon at bounding box center [382, 11] width 7 height 6
click at [24, 14] on b "ESC" at bounding box center [28, 12] width 10 height 6
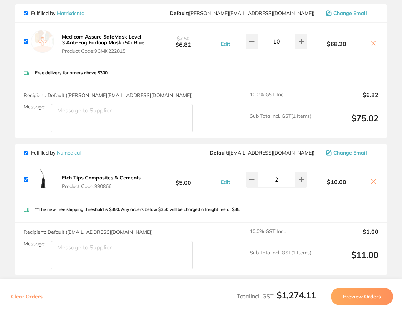
click at [370, 181] on icon at bounding box center [373, 182] width 6 height 6
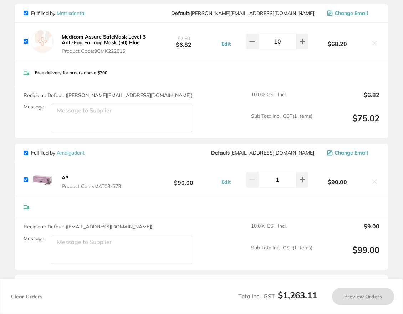
checkbox input "true"
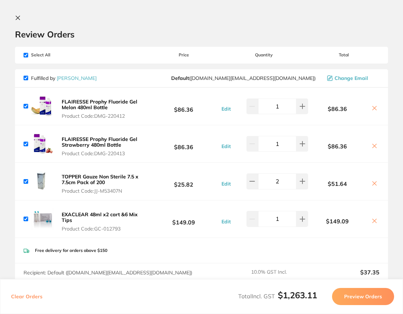
click at [16, 18] on icon at bounding box center [18, 18] width 6 height 6
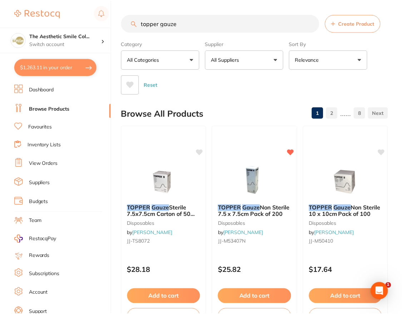
scroll to position [643, 0]
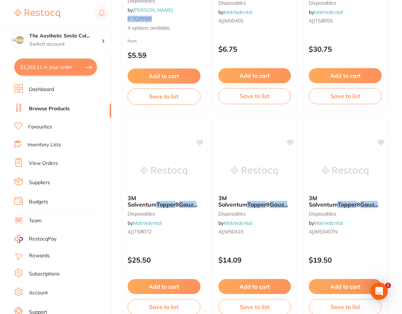
click at [55, 107] on link "Browse Products" at bounding box center [49, 108] width 41 height 7
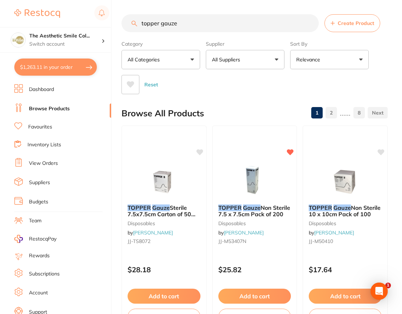
drag, startPoint x: 191, startPoint y: 24, endPoint x: 66, endPoint y: 17, distance: 124.4
click at [74, 18] on div "$1,263.11 The Aesthetic Smile Col... Switch account The Aesthetic Smile Collect…" at bounding box center [201, 157] width 402 height 314
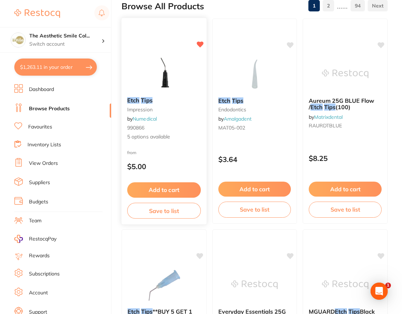
scroll to position [214, 0]
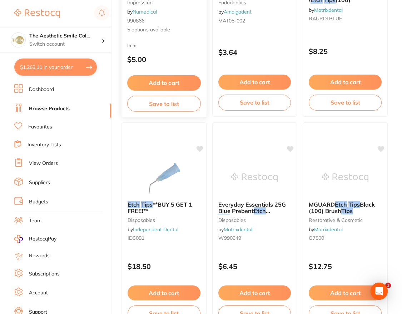
type input "etch tips"
click at [176, 18] on small "990866" at bounding box center [164, 21] width 74 height 6
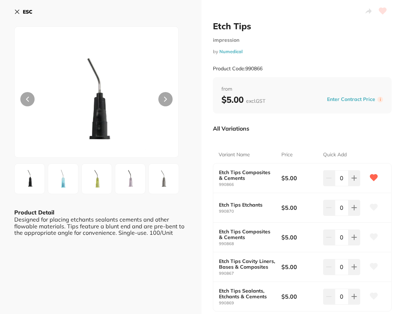
click at [70, 179] on img at bounding box center [63, 179] width 26 height 26
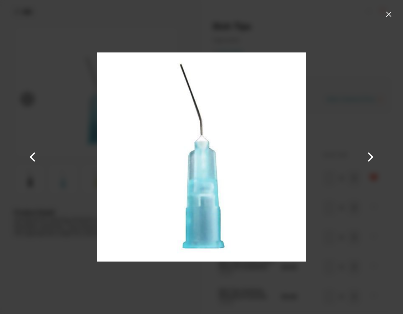
click at [387, 15] on button at bounding box center [388, 14] width 11 height 11
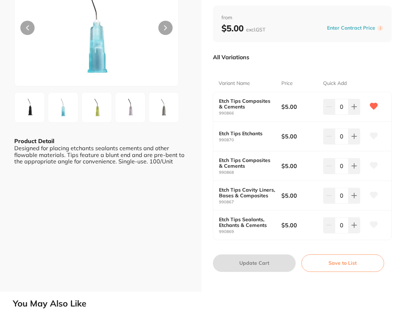
click at [370, 137] on icon at bounding box center [374, 135] width 8 height 7
click at [352, 138] on icon at bounding box center [355, 137] width 6 height 6
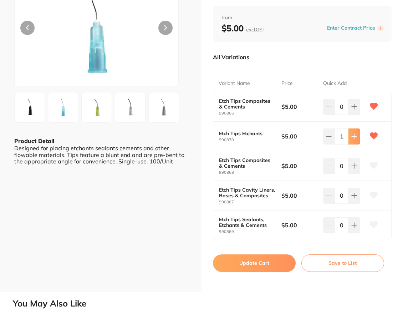
click at [352, 138] on icon at bounding box center [355, 137] width 6 height 6
type input "2"
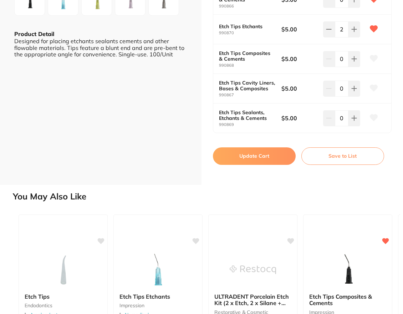
scroll to position [214, 0]
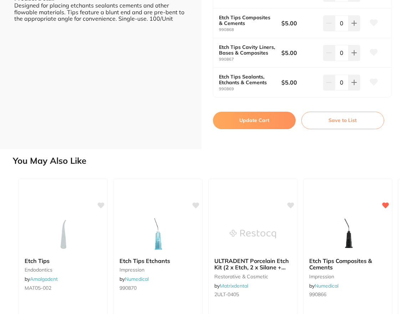
click at [261, 123] on button "Update Cart" at bounding box center [254, 120] width 83 height 17
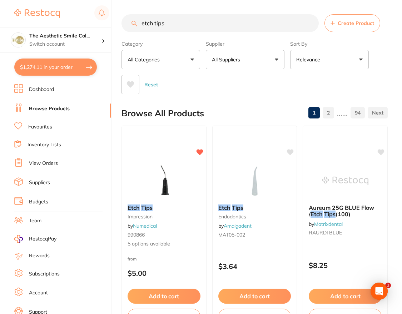
click at [61, 70] on button "$1,274.11 in your order" at bounding box center [55, 67] width 82 height 17
checkbox input "true"
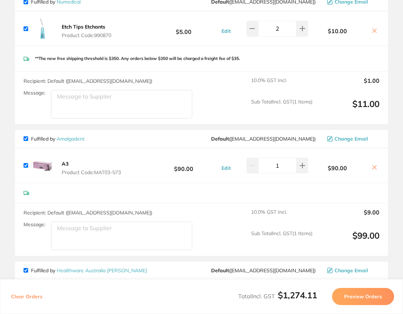
scroll to position [928, 0]
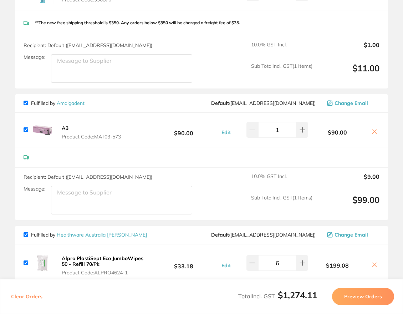
click at [64, 127] on b "A3" at bounding box center [65, 128] width 7 height 6
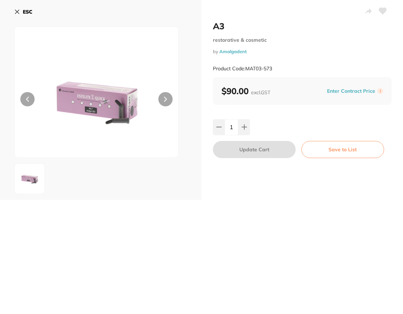
scroll to position [0, 0]
click at [18, 13] on icon at bounding box center [17, 12] width 4 height 4
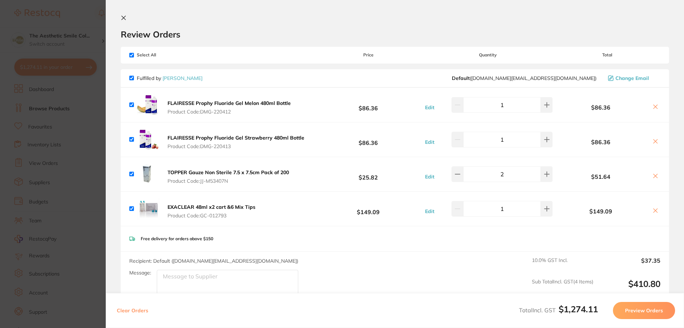
click at [121, 17] on icon at bounding box center [124, 18] width 6 height 6
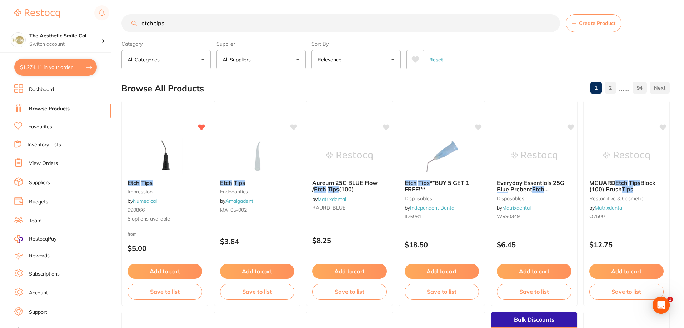
drag, startPoint x: 171, startPoint y: 29, endPoint x: 64, endPoint y: 26, distance: 106.8
click at [64, 26] on div "$1,274.11 The Aesthetic Smile Col... Switch account The Aesthetic Smile Collect…" at bounding box center [342, 164] width 684 height 328
type input "prophy brushes"
